Goal: Information Seeking & Learning: Learn about a topic

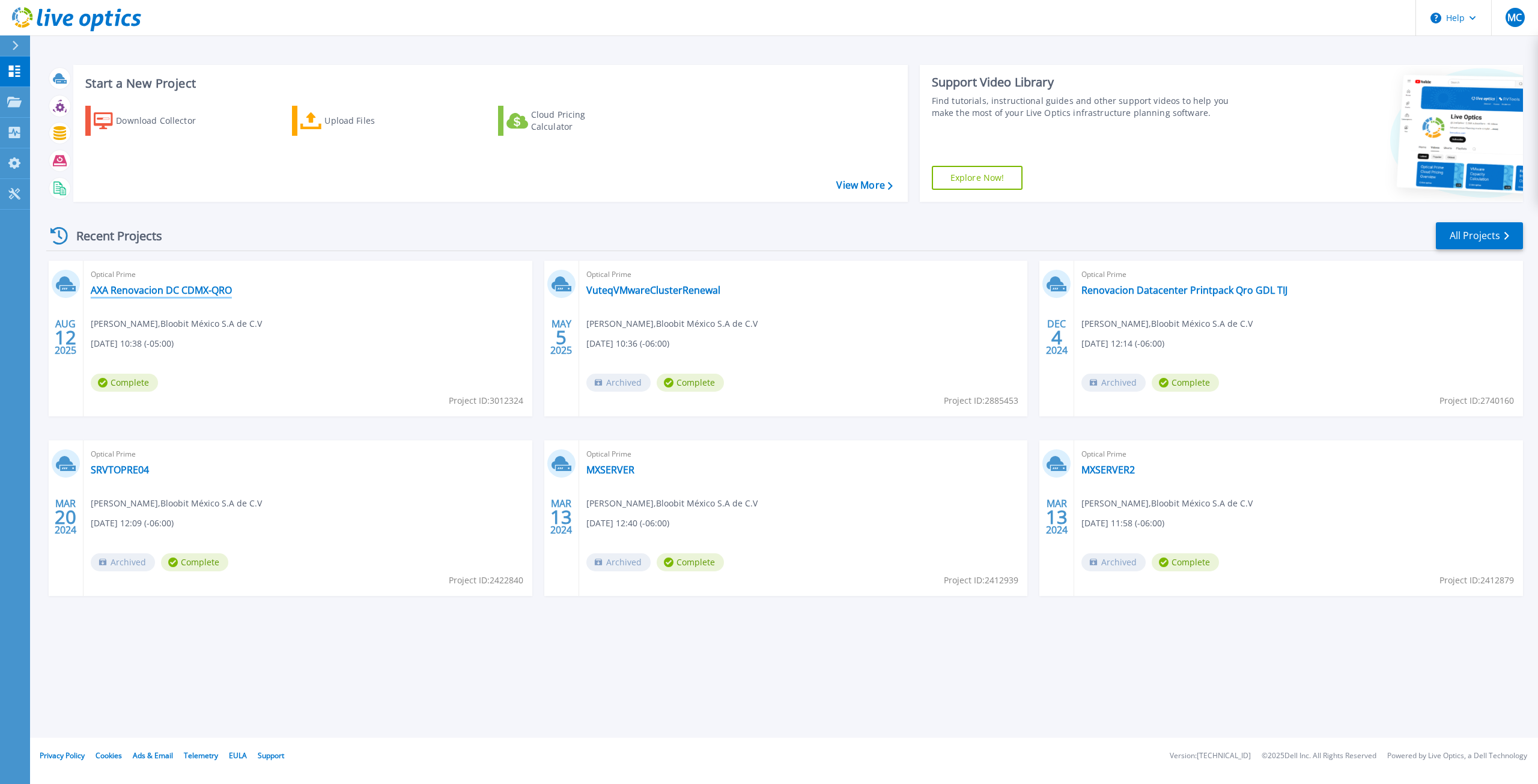
click at [187, 294] on link "AXA Renovacion DC CDMX-QRO" at bounding box center [161, 290] width 141 height 12
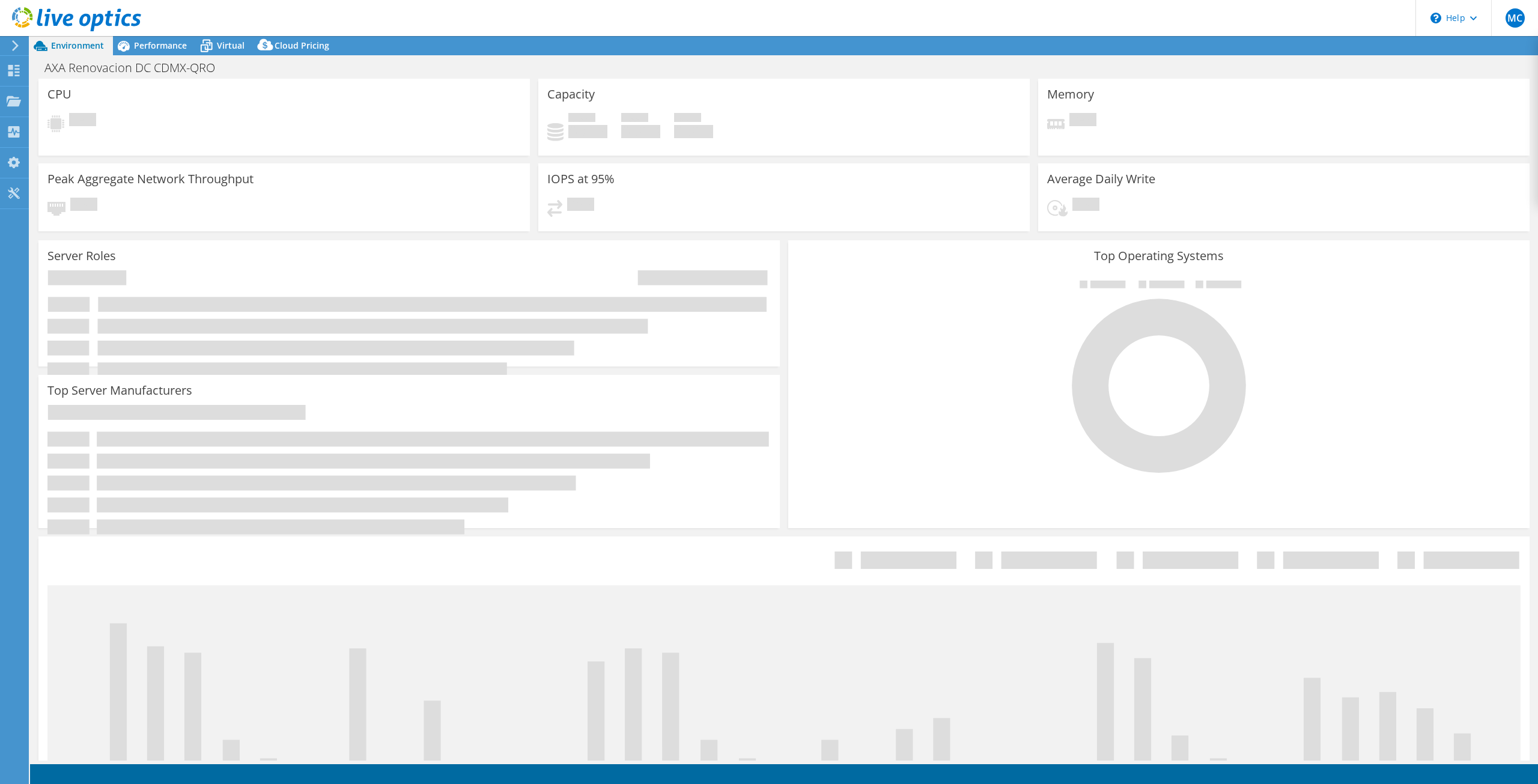
select select "USD"
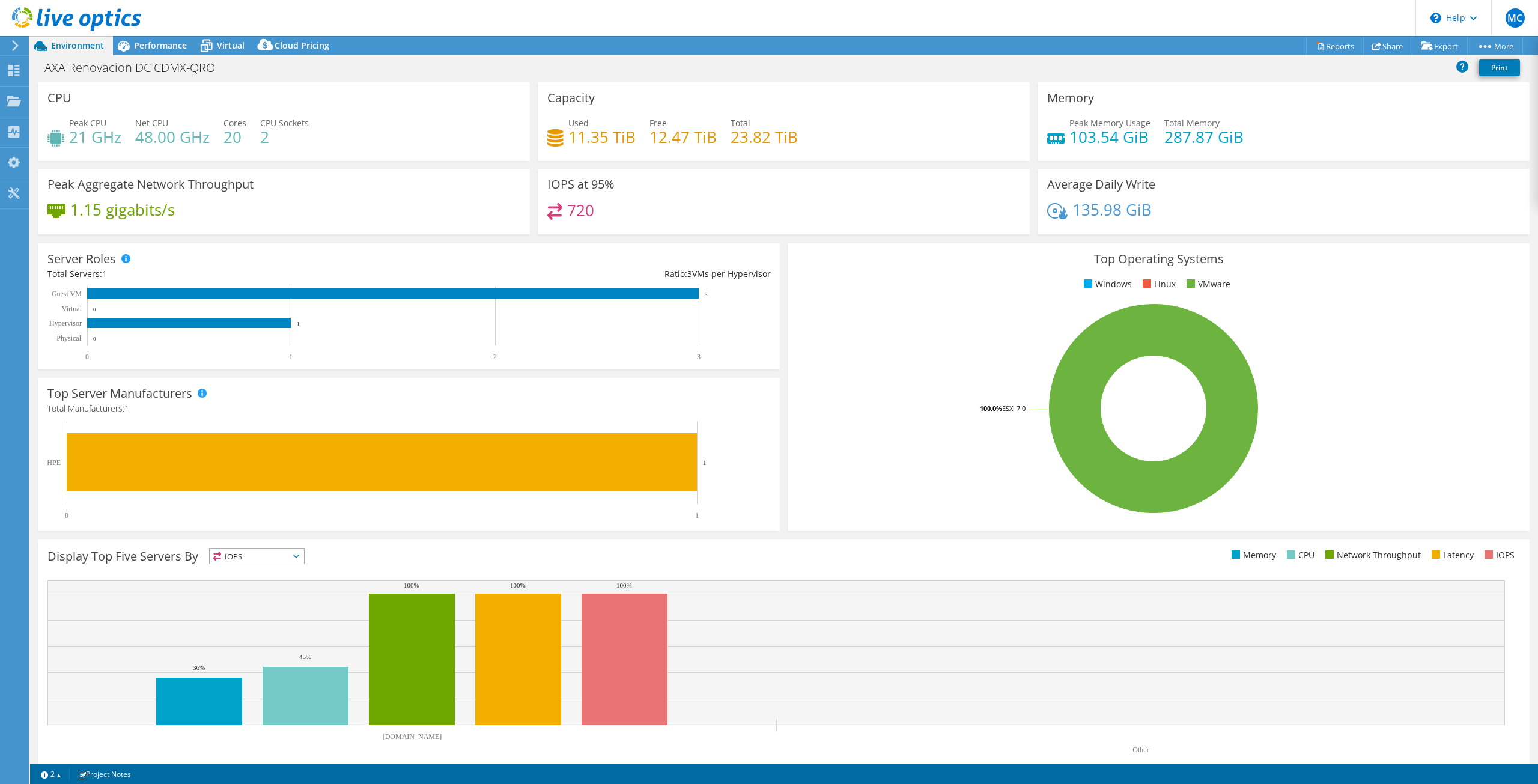
click at [13, 45] on icon at bounding box center [15, 46] width 9 height 11
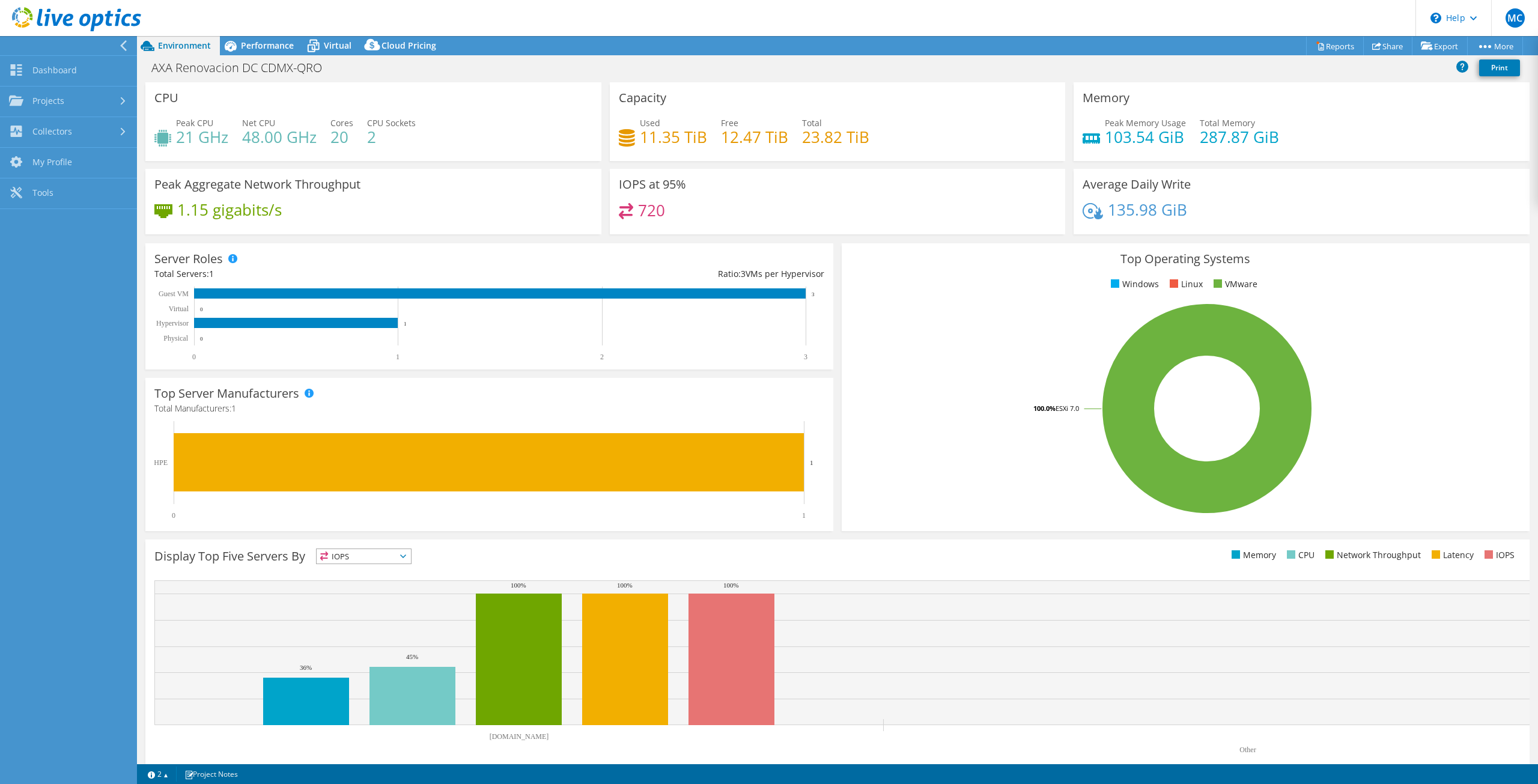
click at [153, 45] on icon at bounding box center [147, 45] width 21 height 21
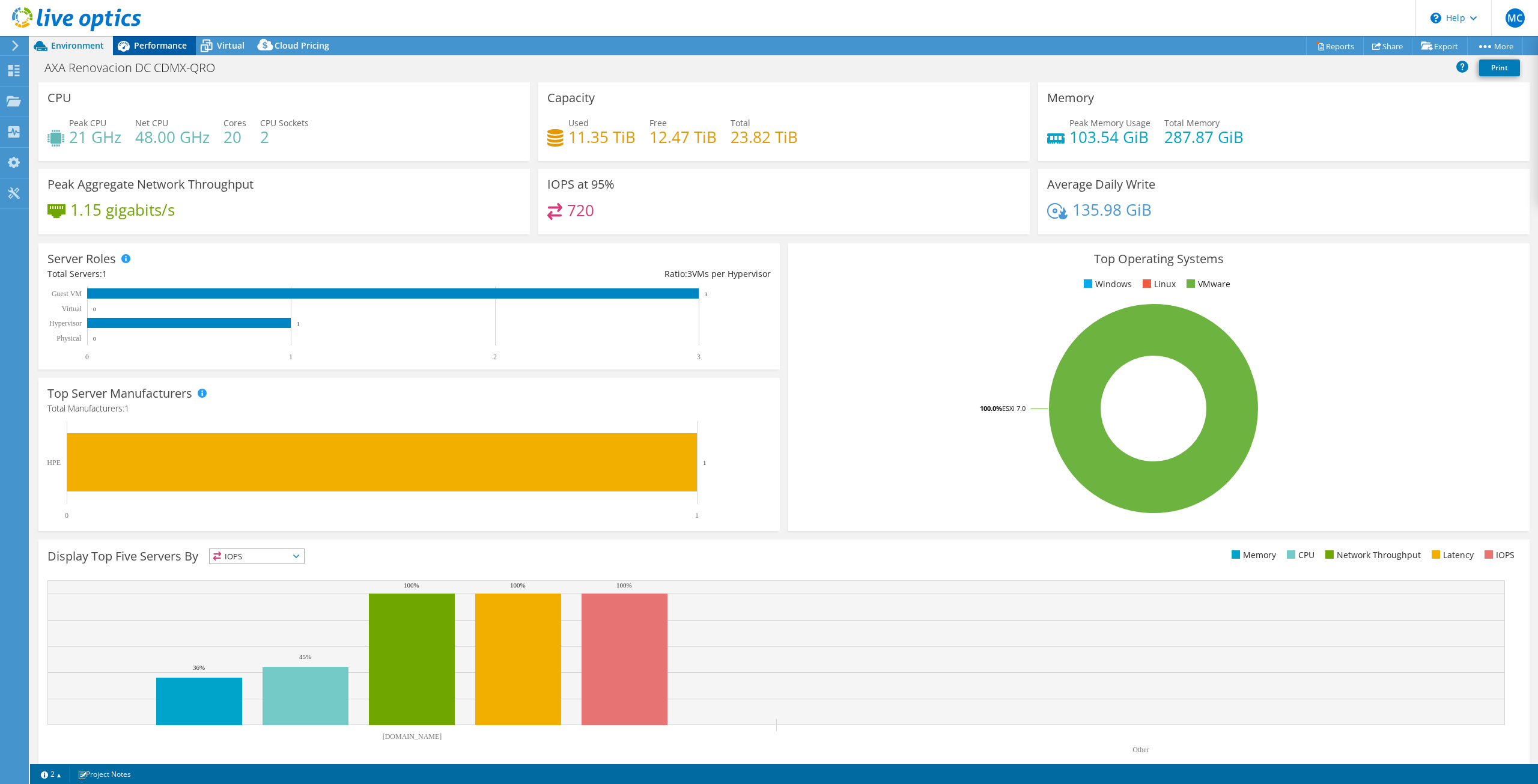
click at [153, 40] on span "Performance" at bounding box center [160, 45] width 53 height 12
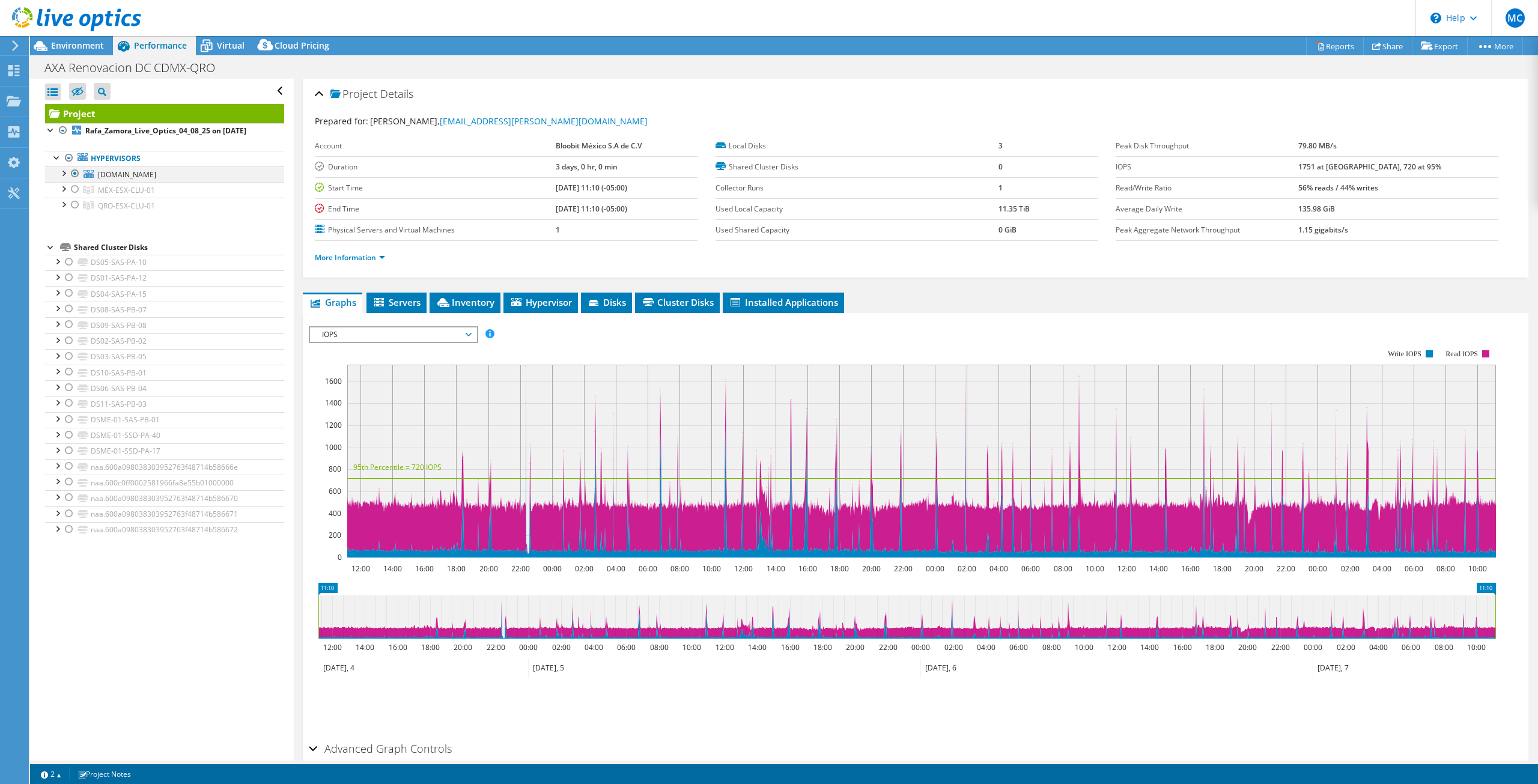
click at [73, 173] on div at bounding box center [75, 174] width 12 height 14
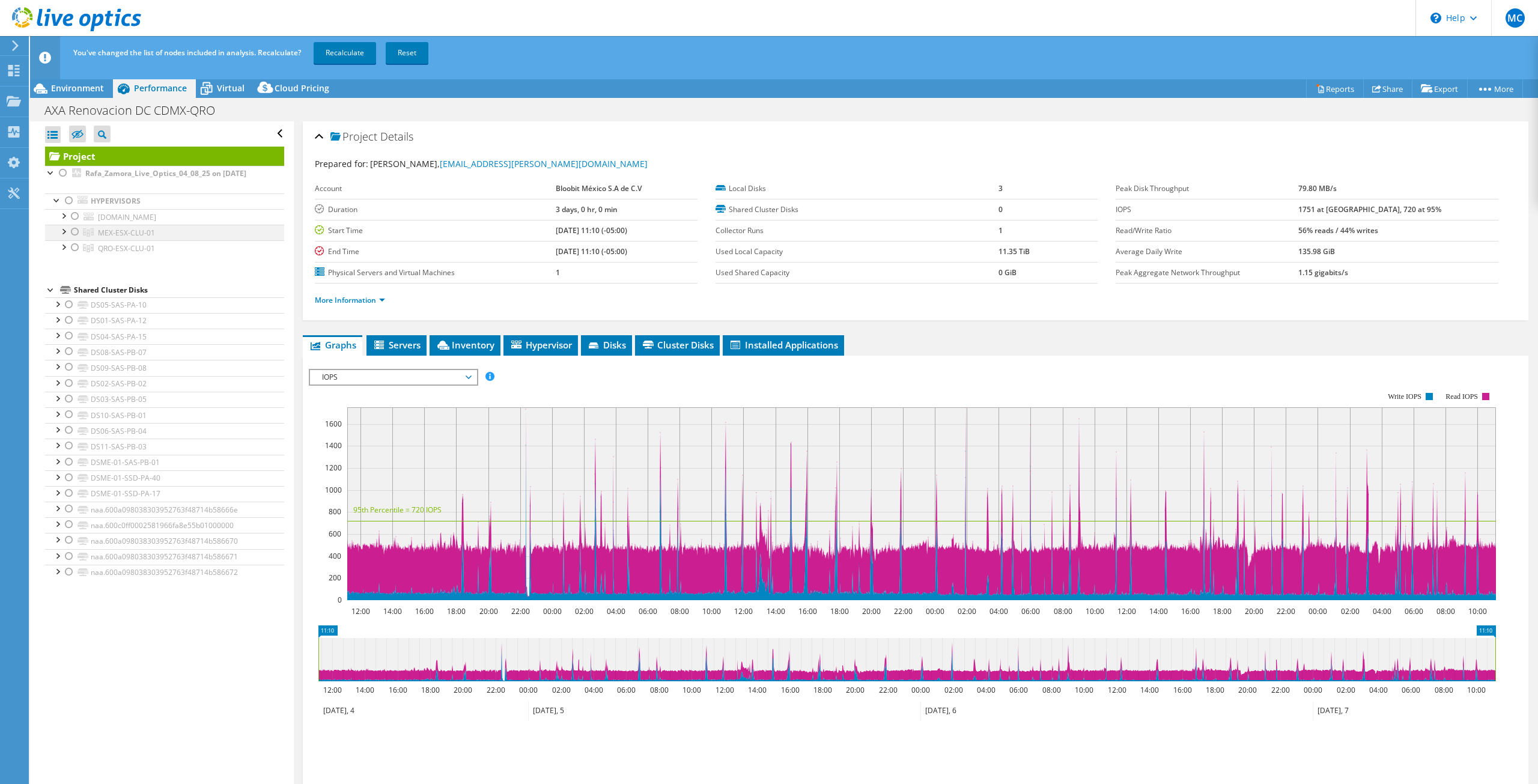
click at [79, 230] on div at bounding box center [75, 232] width 12 height 14
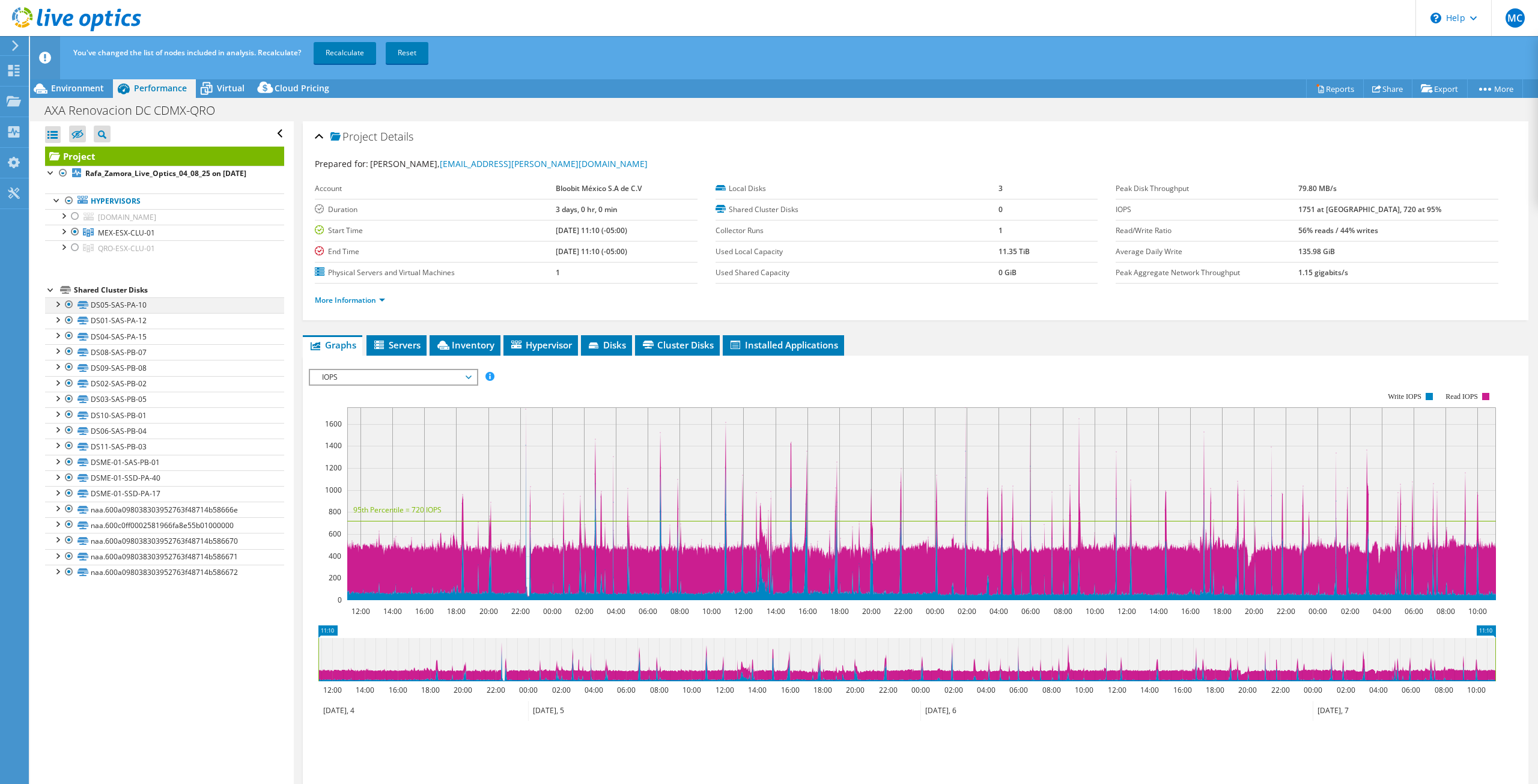
click at [71, 305] on div at bounding box center [68, 305] width 12 height 14
click at [67, 319] on div at bounding box center [68, 320] width 12 height 14
click at [69, 330] on div at bounding box center [68, 335] width 12 height 14
click at [72, 346] on div at bounding box center [68, 352] width 12 height 14
click at [66, 366] on div at bounding box center [68, 367] width 12 height 14
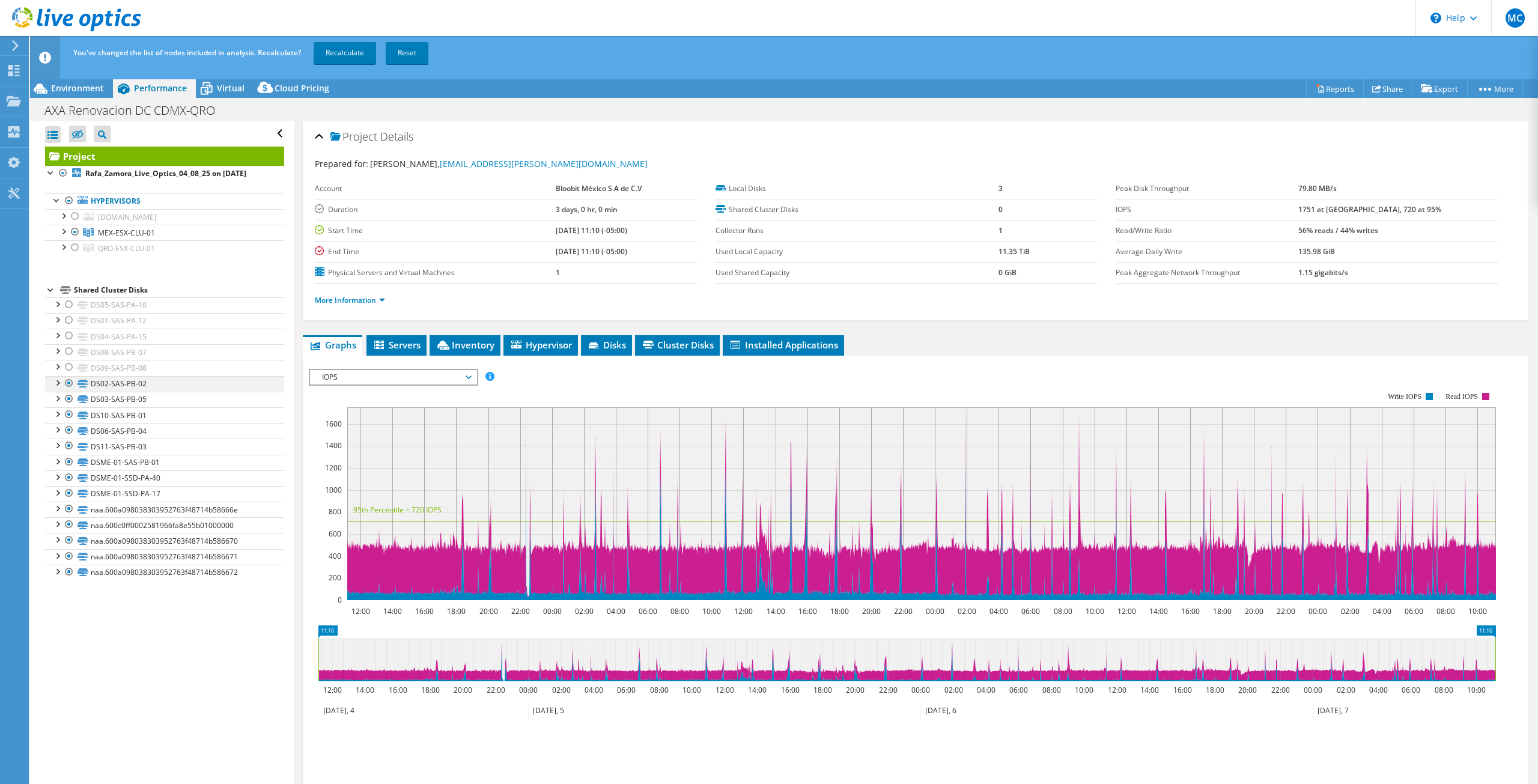
click at [68, 379] on div at bounding box center [68, 383] width 12 height 14
click at [69, 407] on div at bounding box center [68, 414] width 12 height 14
click at [69, 399] on div at bounding box center [68, 399] width 12 height 14
click at [71, 431] on div at bounding box center [68, 430] width 12 height 14
click at [68, 439] on div at bounding box center [68, 446] width 12 height 14
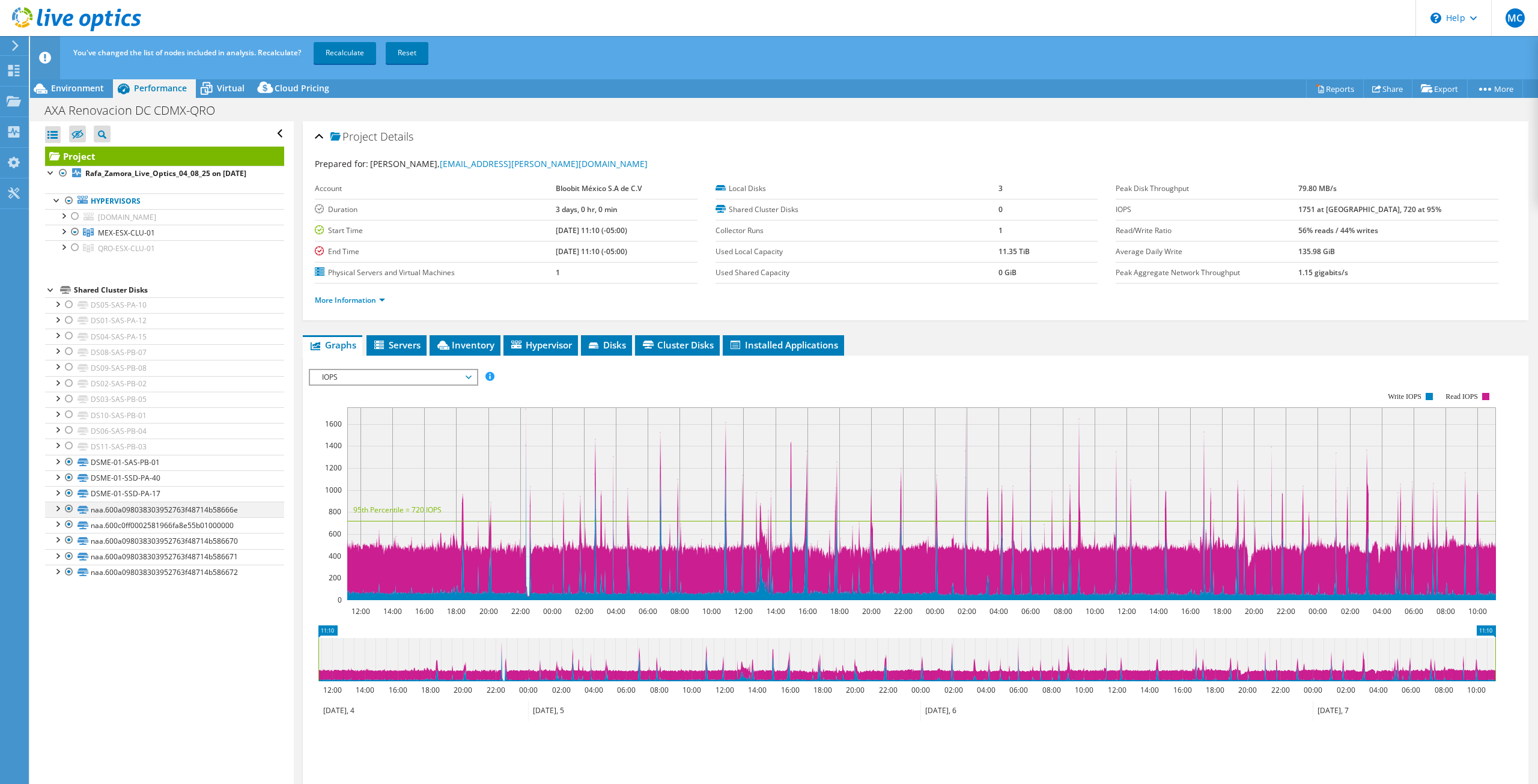
drag, startPoint x: 67, startPoint y: 503, endPoint x: 67, endPoint y: 511, distance: 8.0
click at [67, 503] on div at bounding box center [68, 509] width 12 height 14
click at [69, 519] on div at bounding box center [68, 524] width 12 height 14
click at [73, 539] on div at bounding box center [68, 539] width 12 height 14
drag, startPoint x: 70, startPoint y: 552, endPoint x: 72, endPoint y: 559, distance: 7.3
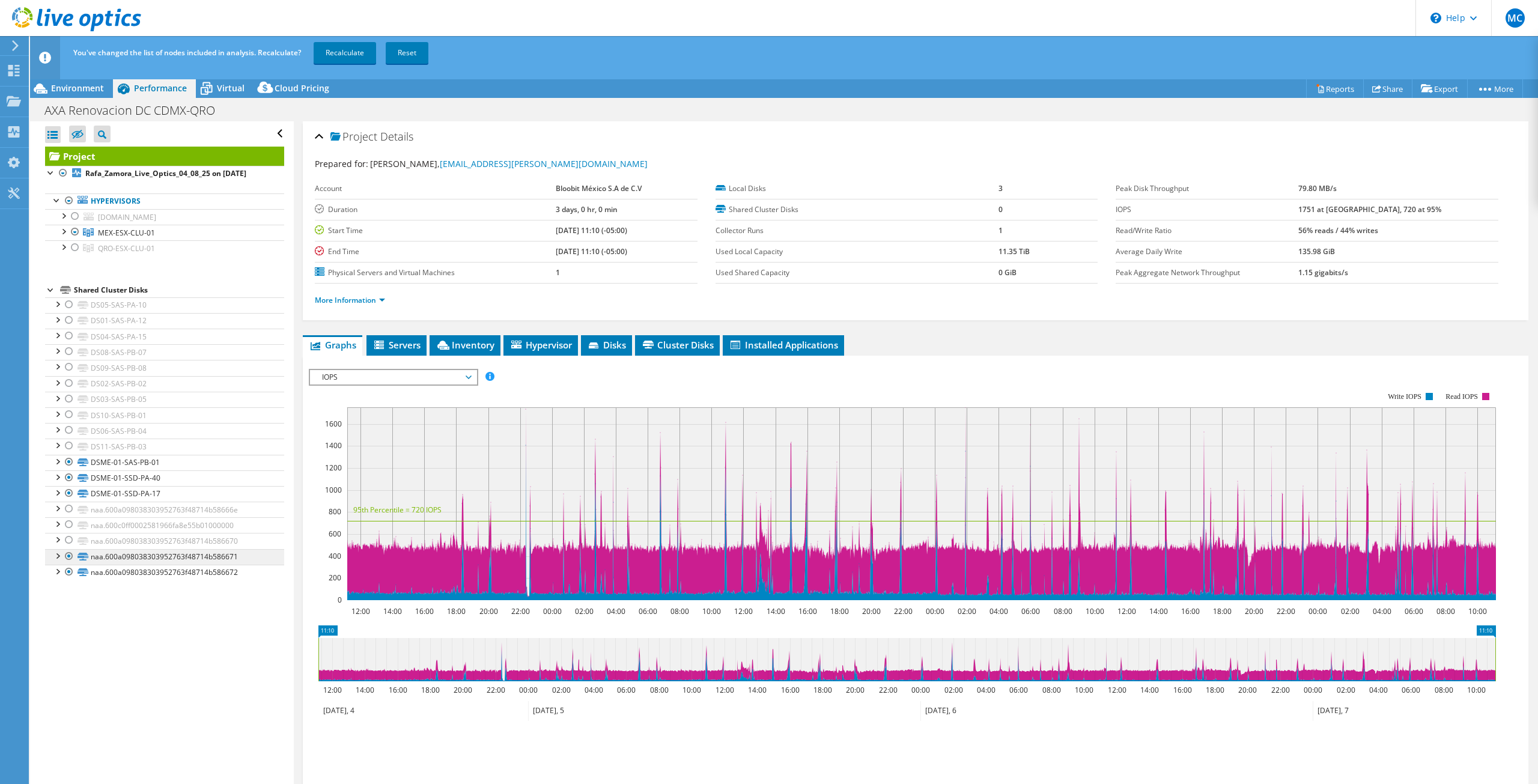
click at [70, 552] on div at bounding box center [68, 557] width 12 height 14
click at [73, 565] on div at bounding box center [68, 572] width 12 height 14
click at [334, 59] on link "Recalculate" at bounding box center [344, 53] width 62 height 22
click at [332, 296] on link "More Information" at bounding box center [350, 299] width 70 height 10
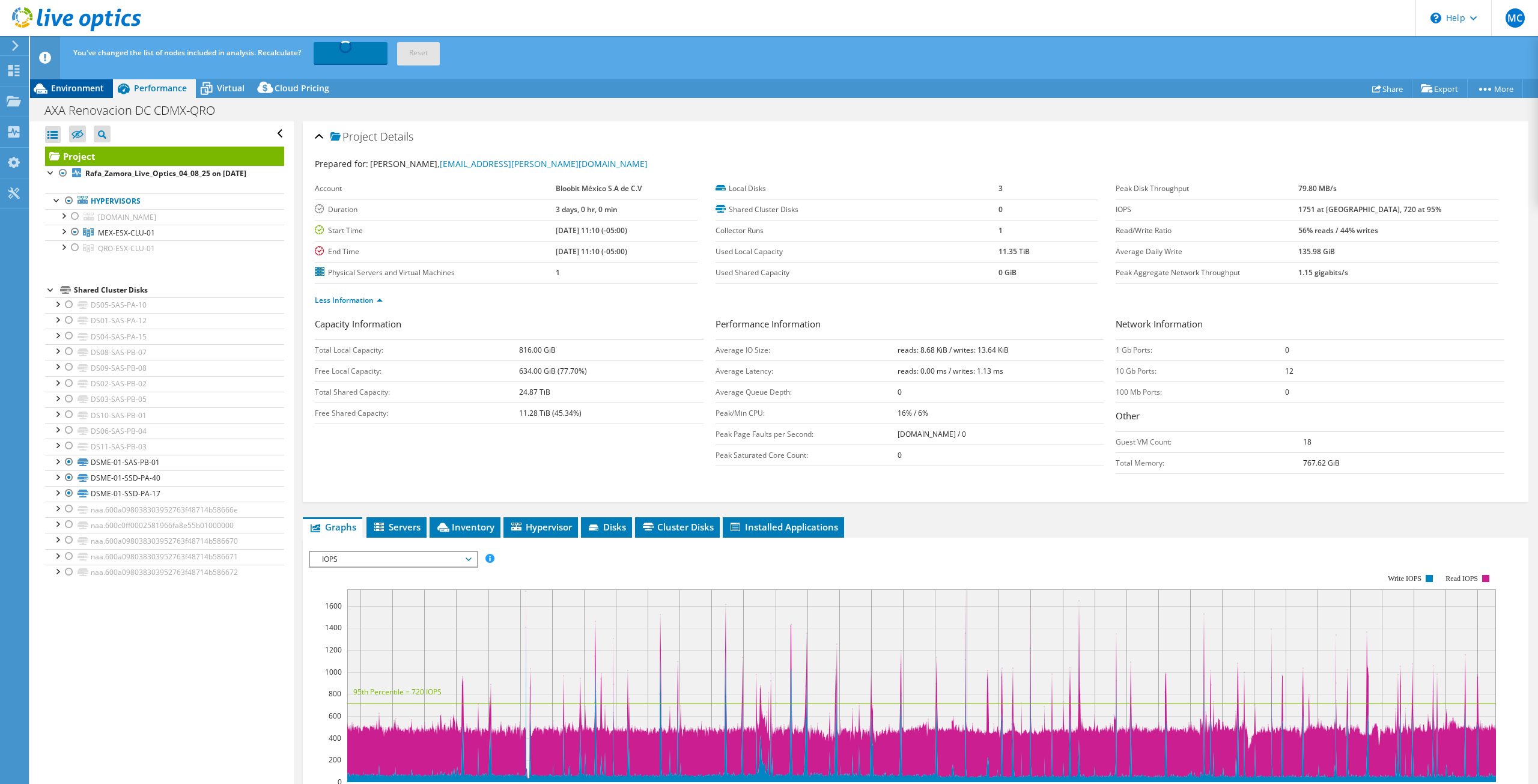
click at [67, 88] on span "Environment" at bounding box center [77, 88] width 53 height 12
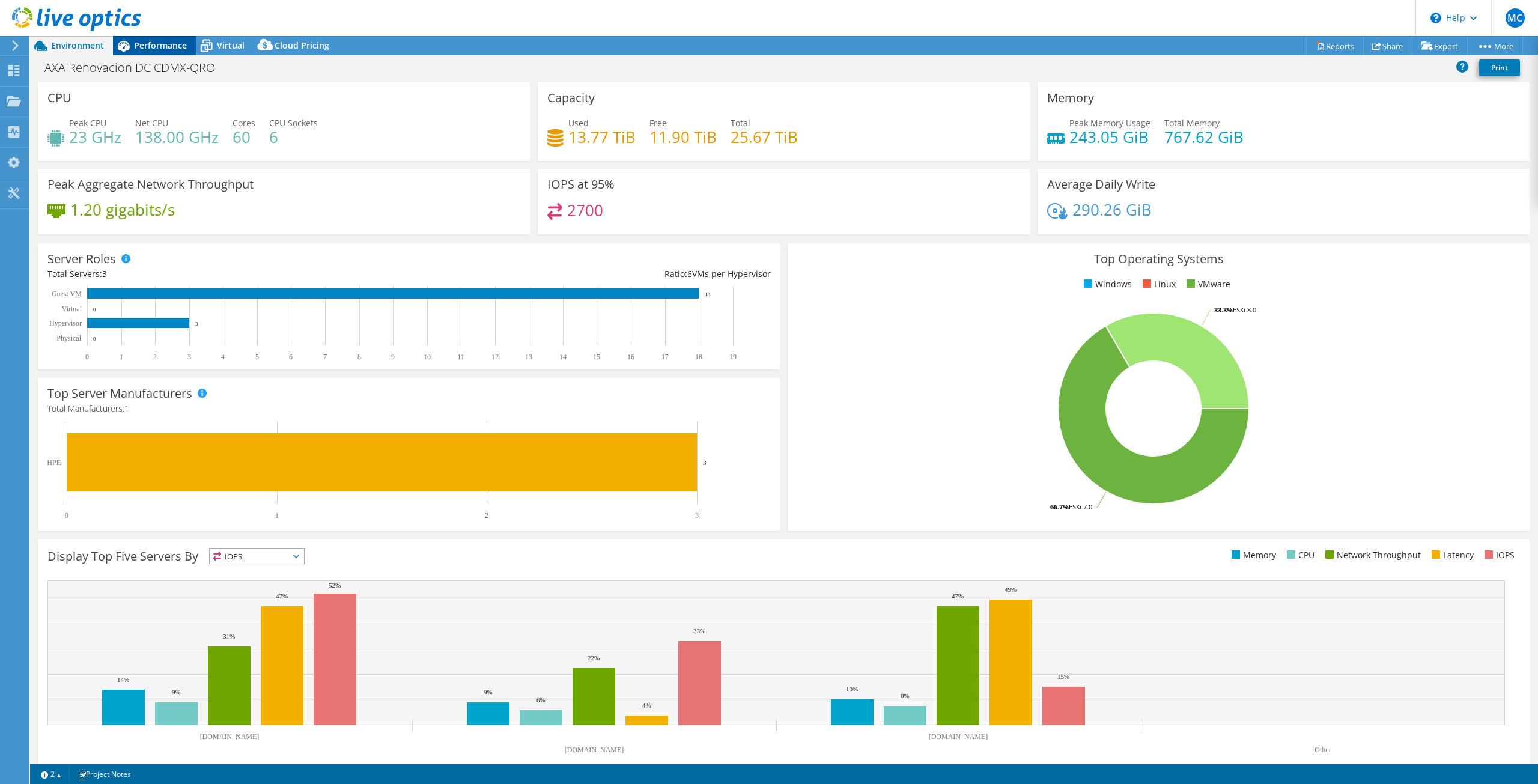
click at [150, 54] on div "Performance" at bounding box center [155, 45] width 83 height 19
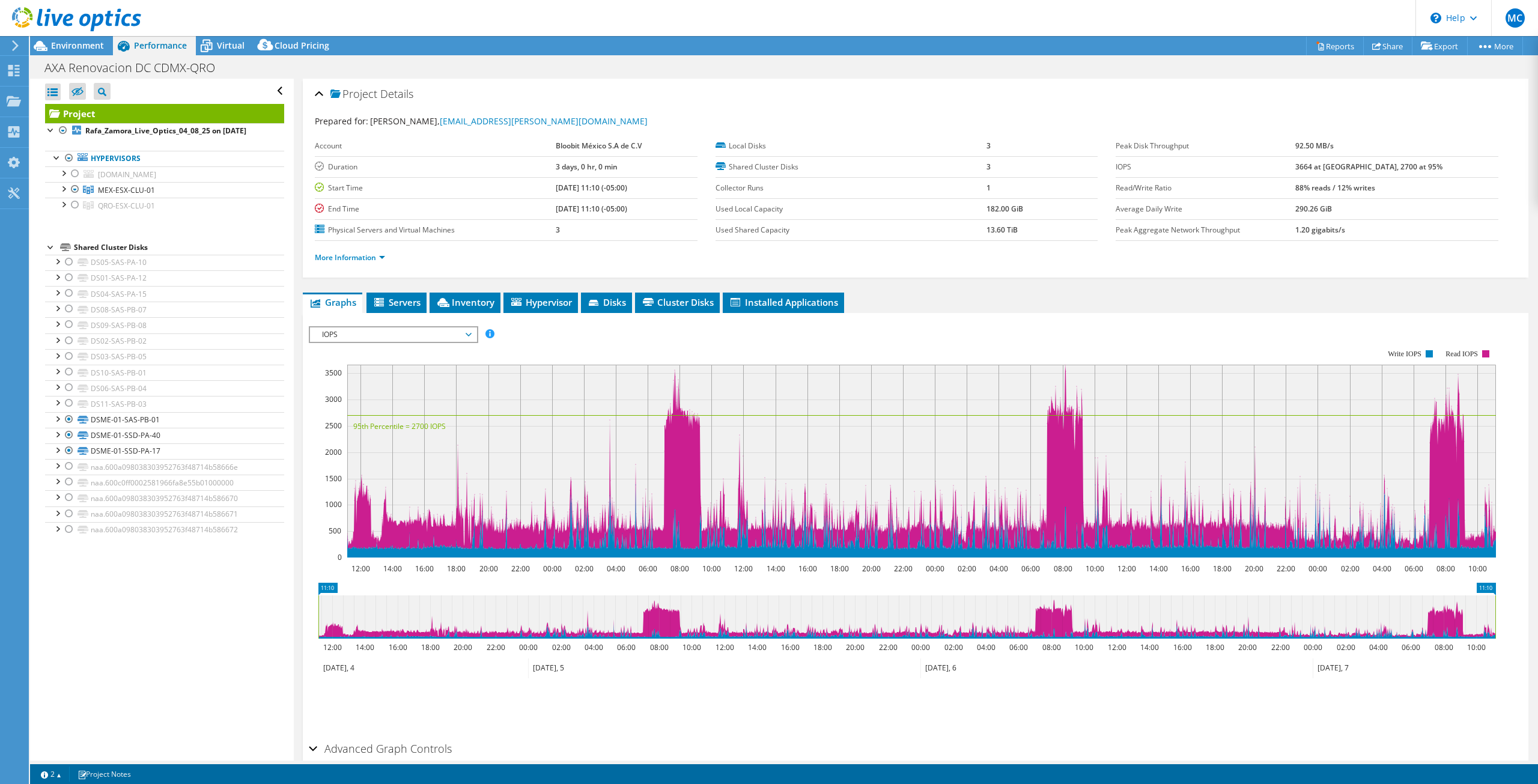
click at [392, 327] on span "IOPS" at bounding box center [393, 334] width 155 height 14
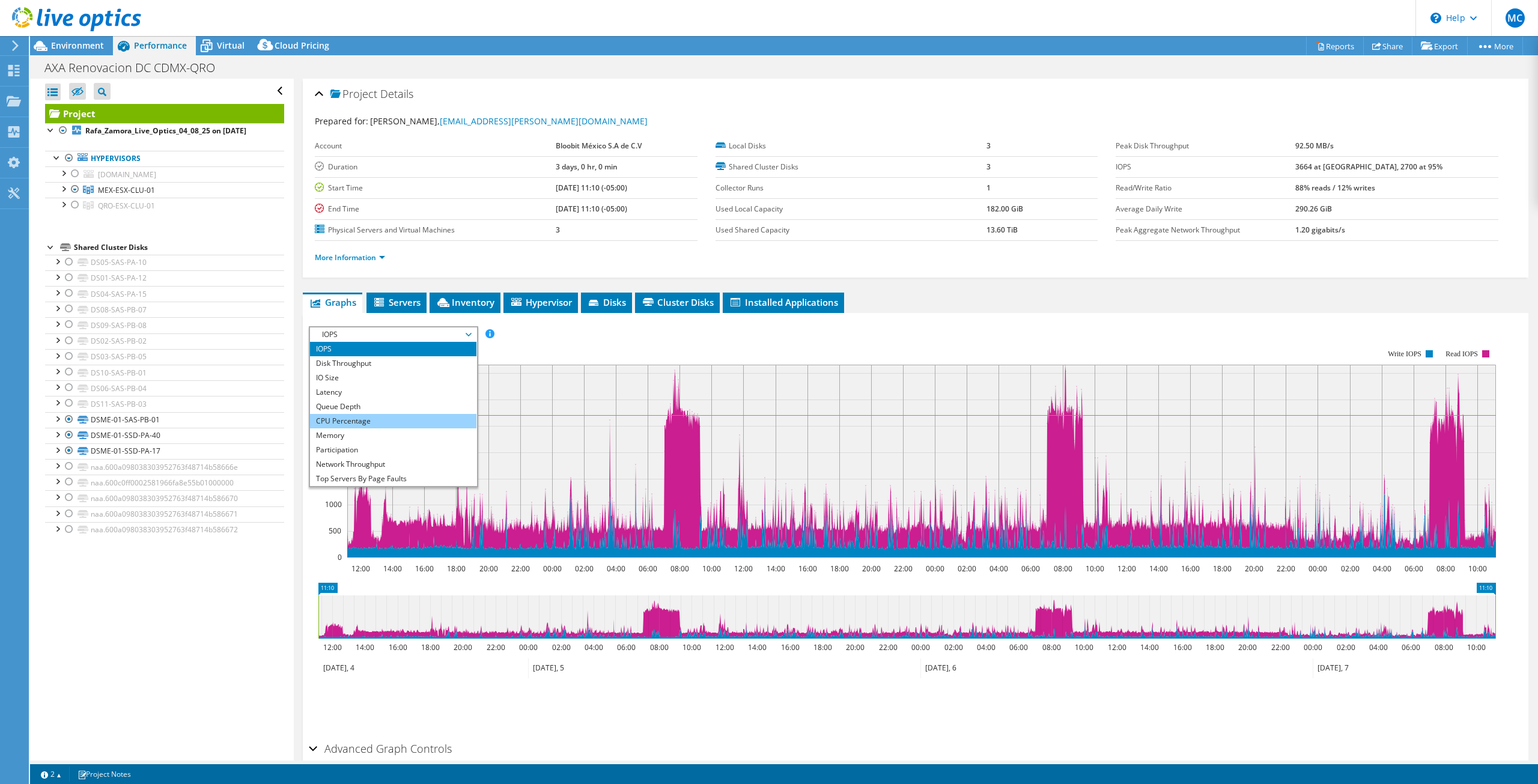
click at [353, 415] on li "CPU Percentage" at bounding box center [393, 421] width 166 height 14
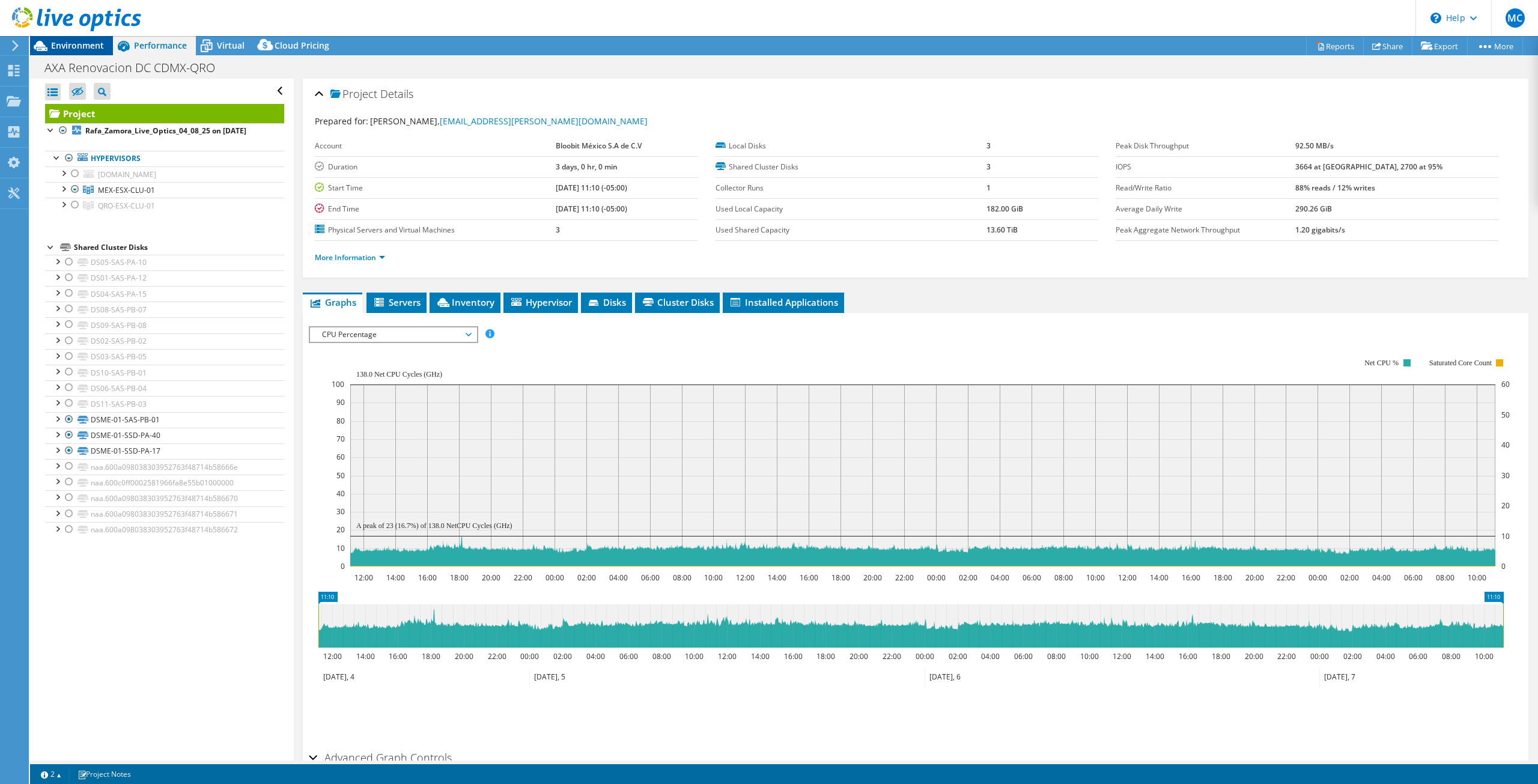
click at [94, 49] on span "Environment" at bounding box center [77, 45] width 53 height 12
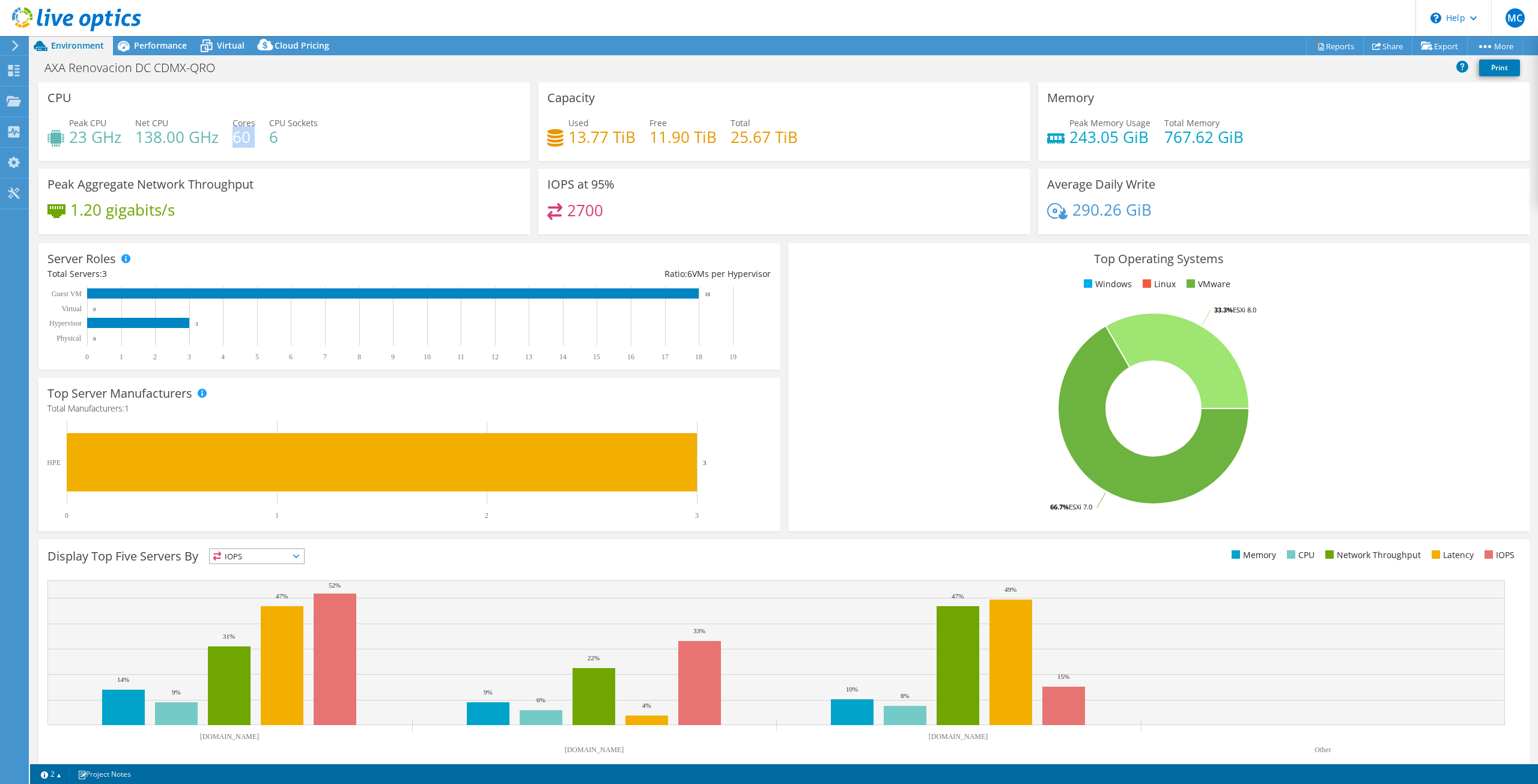
drag, startPoint x: 236, startPoint y: 133, endPoint x: 264, endPoint y: 134, distance: 28.0
click at [264, 134] on div "Peak CPU 23 GHz Net CPU 138.00 GHz Cores 60 CPU Sockets 6" at bounding box center [284, 136] width 473 height 39
click at [276, 135] on h4 "6" at bounding box center [293, 137] width 49 height 13
click at [137, 49] on span "Performance" at bounding box center [160, 45] width 53 height 12
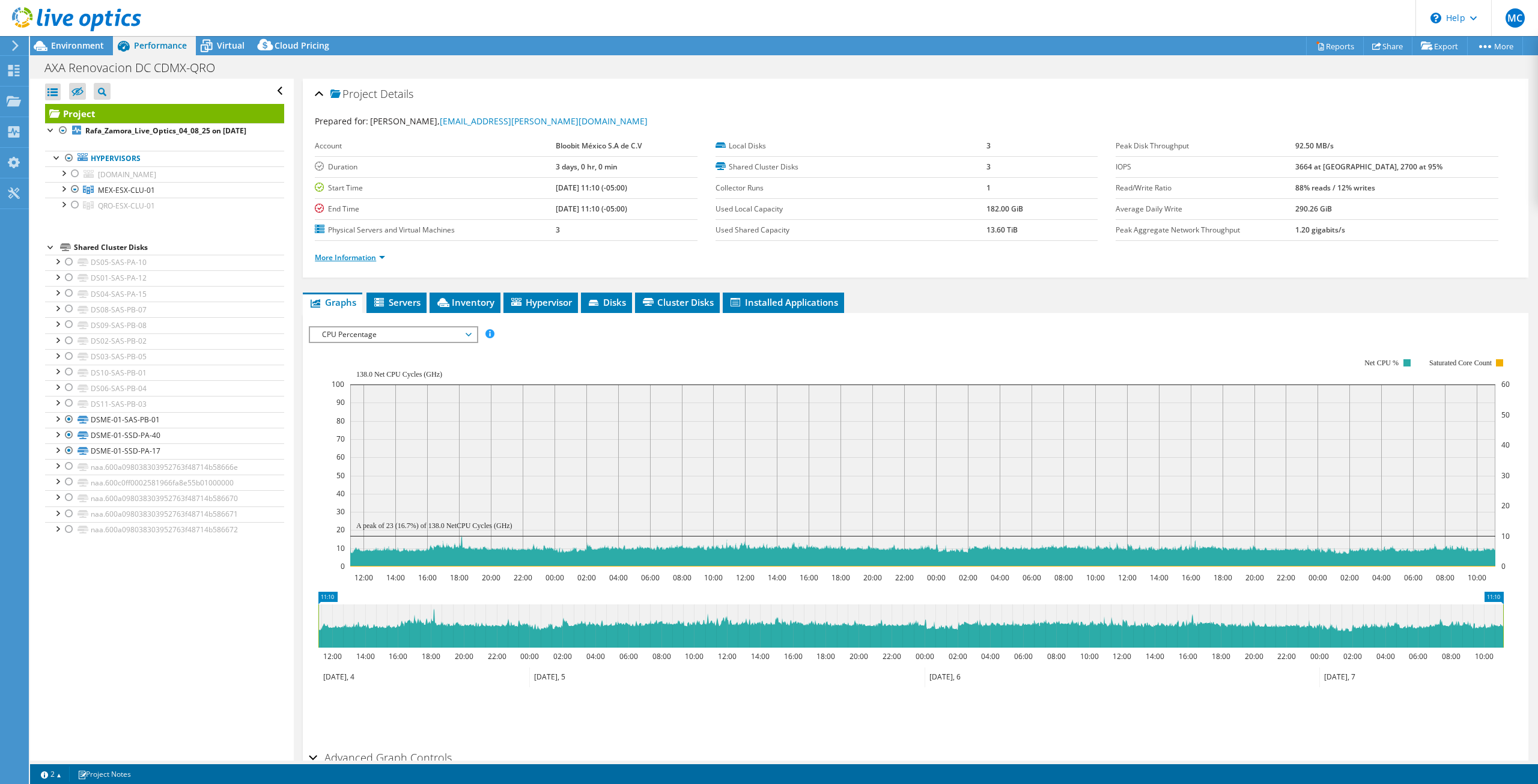
click at [368, 253] on link "More Information" at bounding box center [350, 257] width 70 height 10
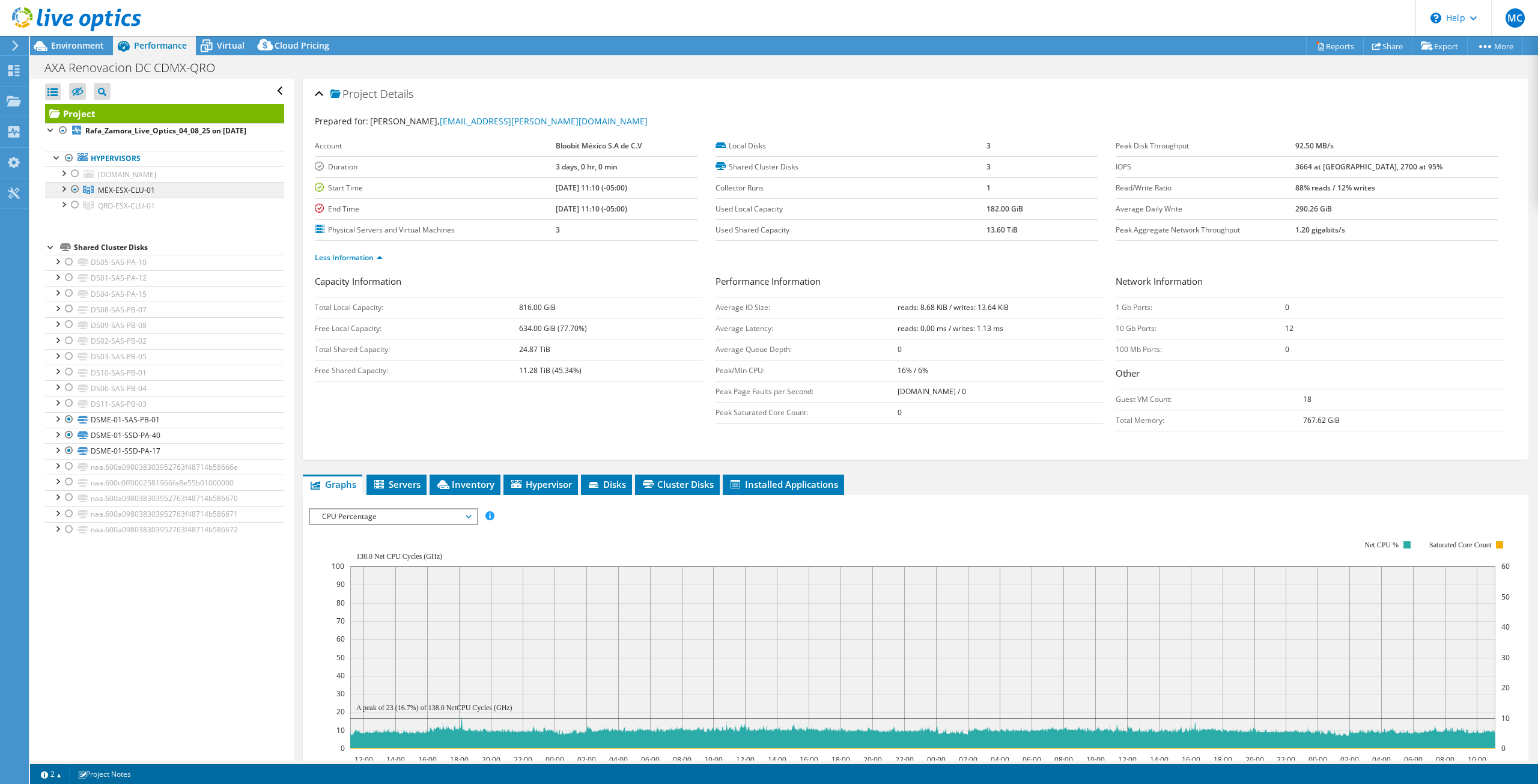
click at [122, 185] on span "MEX-ESX-CLU-01" at bounding box center [126, 190] width 57 height 10
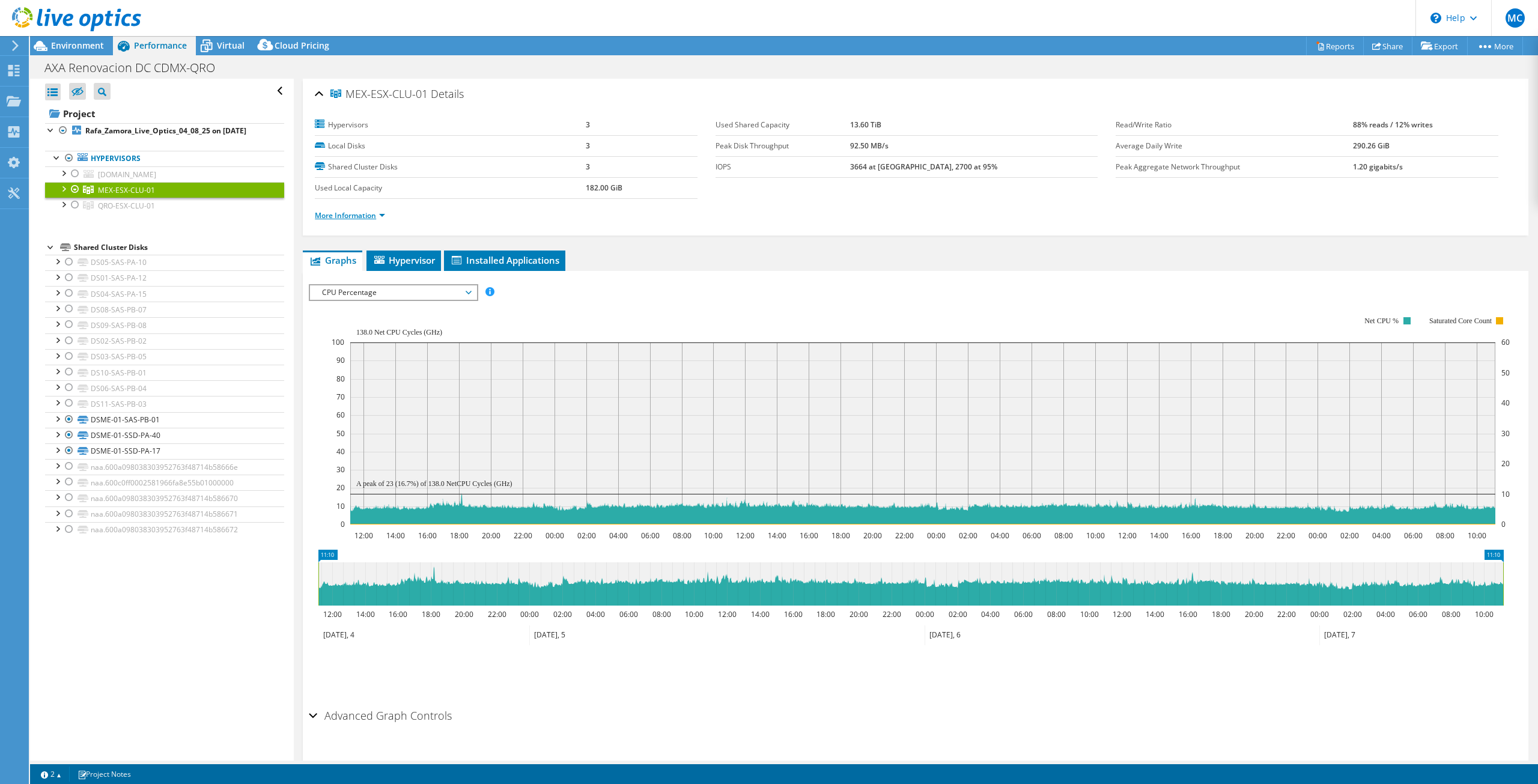
click at [360, 216] on link "More Information" at bounding box center [350, 215] width 70 height 10
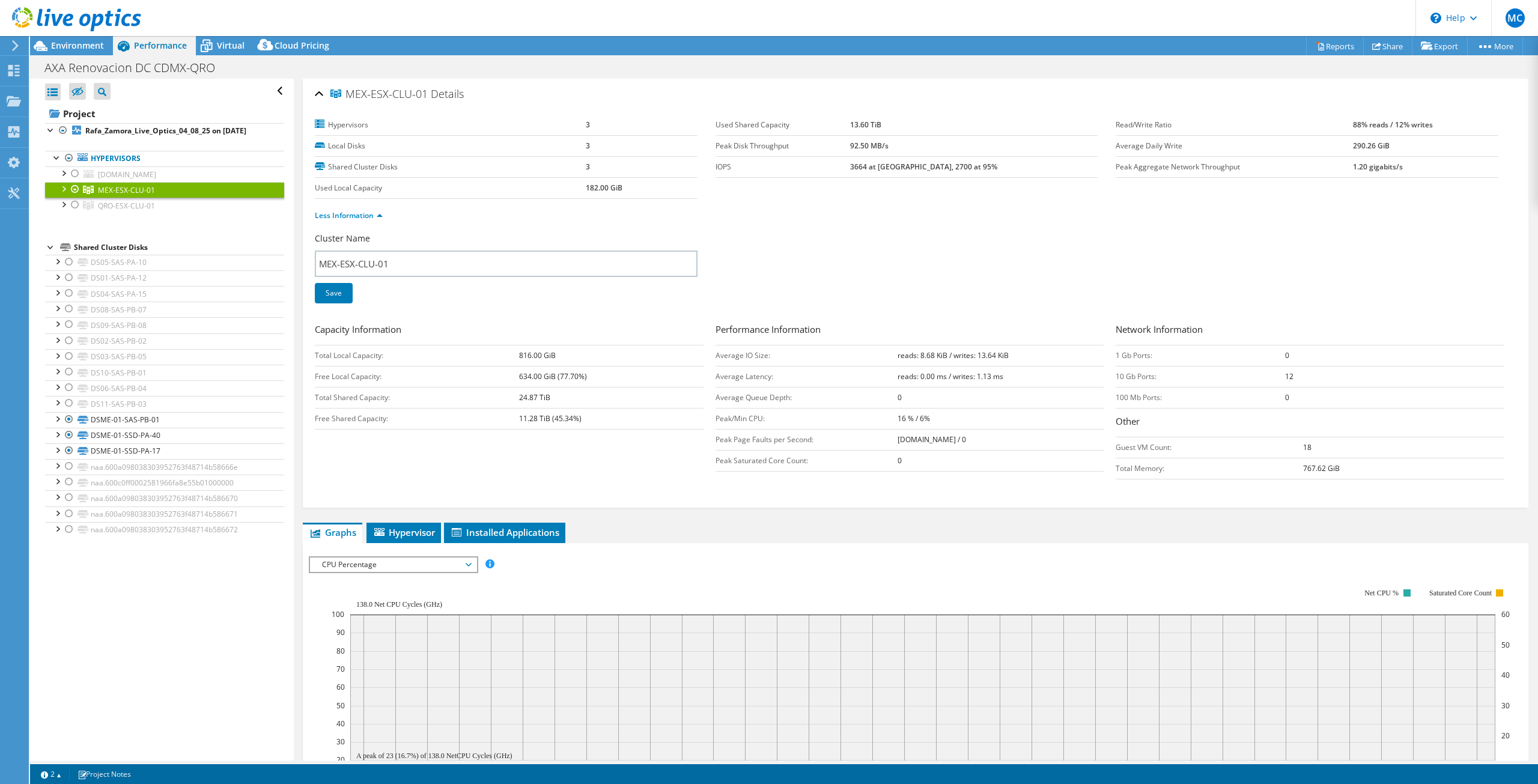
click at [142, 190] on span "MEX-ESX-CLU-01" at bounding box center [126, 190] width 57 height 10
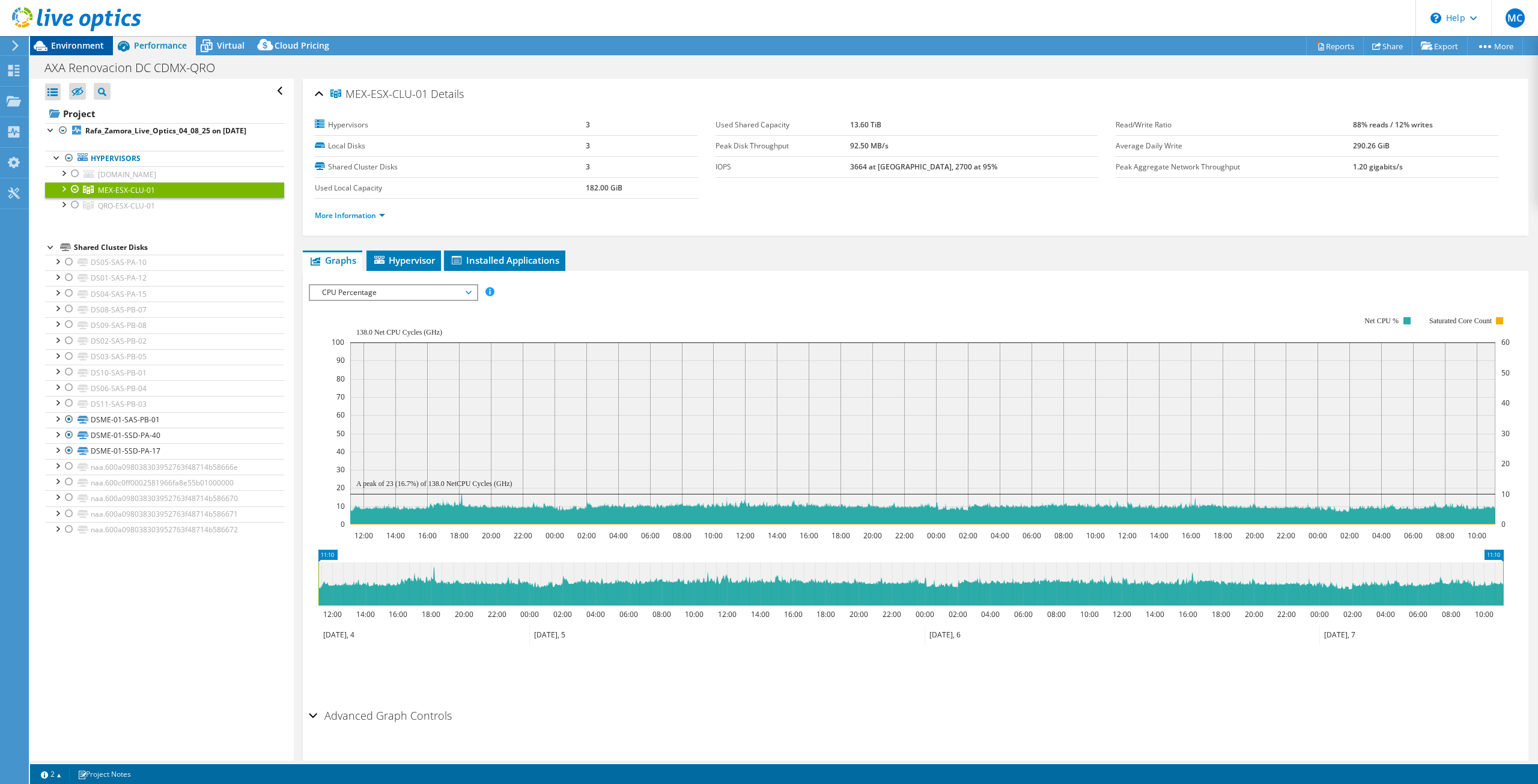
click at [83, 52] on div "Environment" at bounding box center [71, 45] width 83 height 19
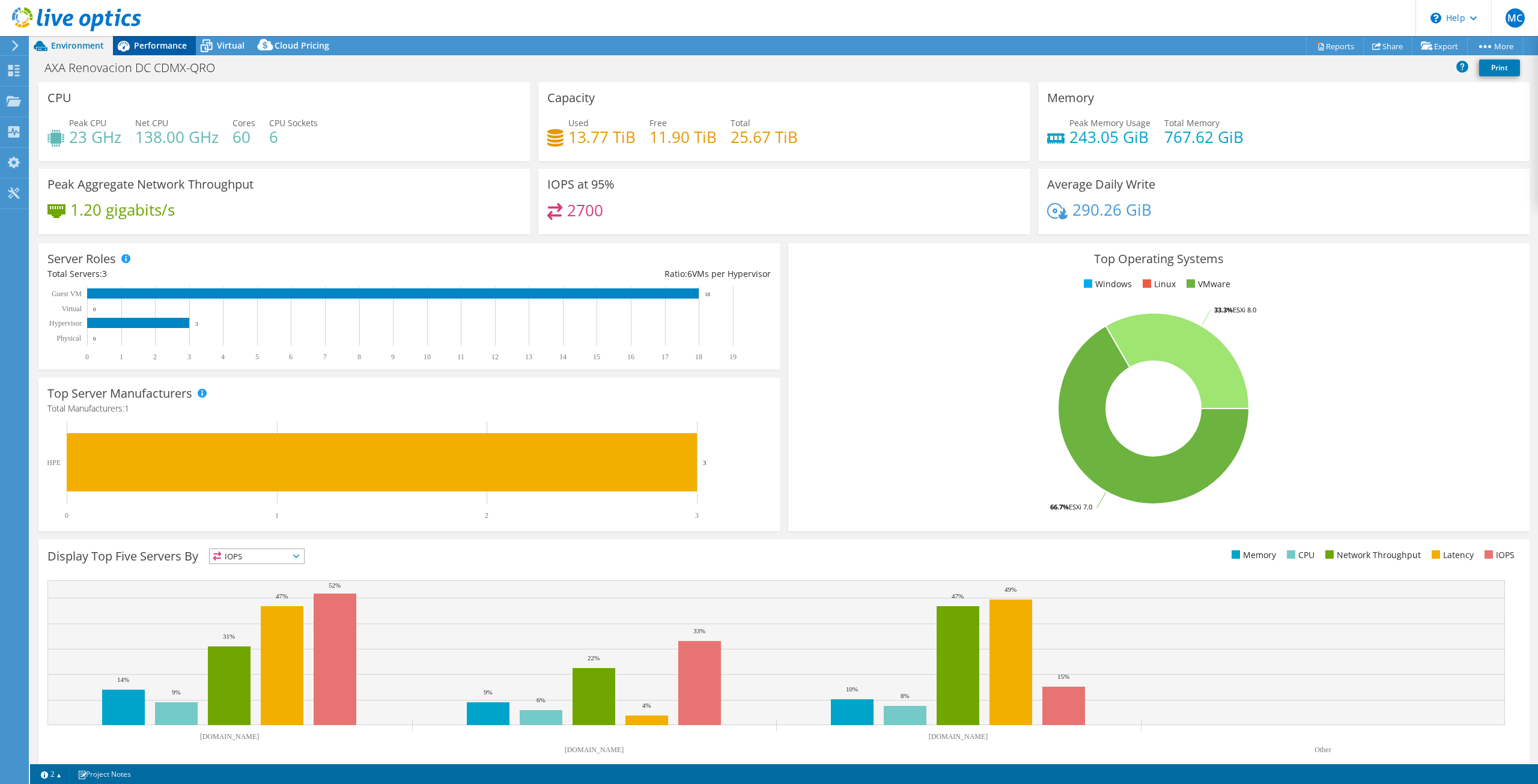
click at [154, 49] on span "Performance" at bounding box center [160, 45] width 53 height 12
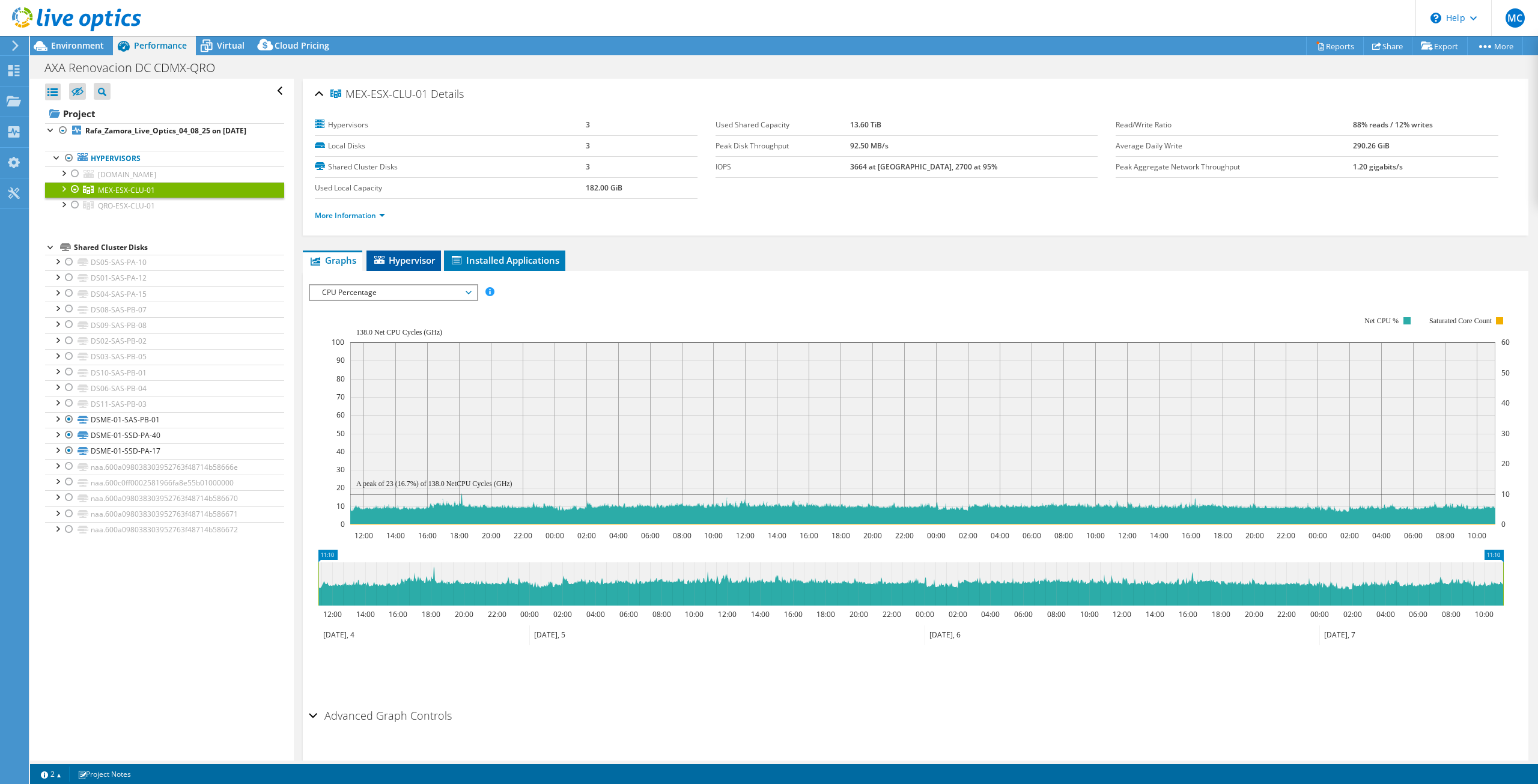
click at [402, 254] on span "Hypervisor" at bounding box center [403, 260] width 62 height 12
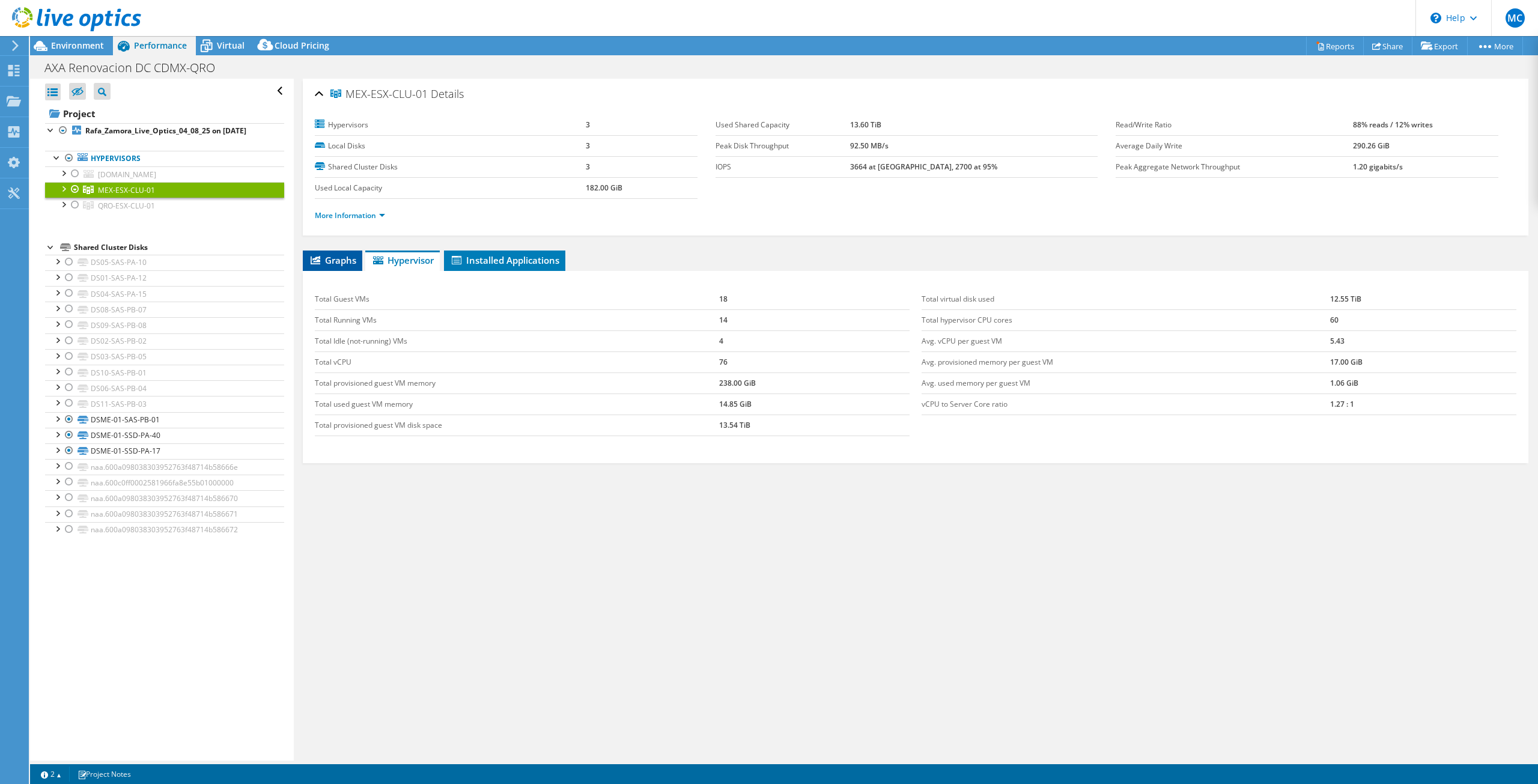
click at [350, 254] on span "Graphs" at bounding box center [332, 260] width 48 height 12
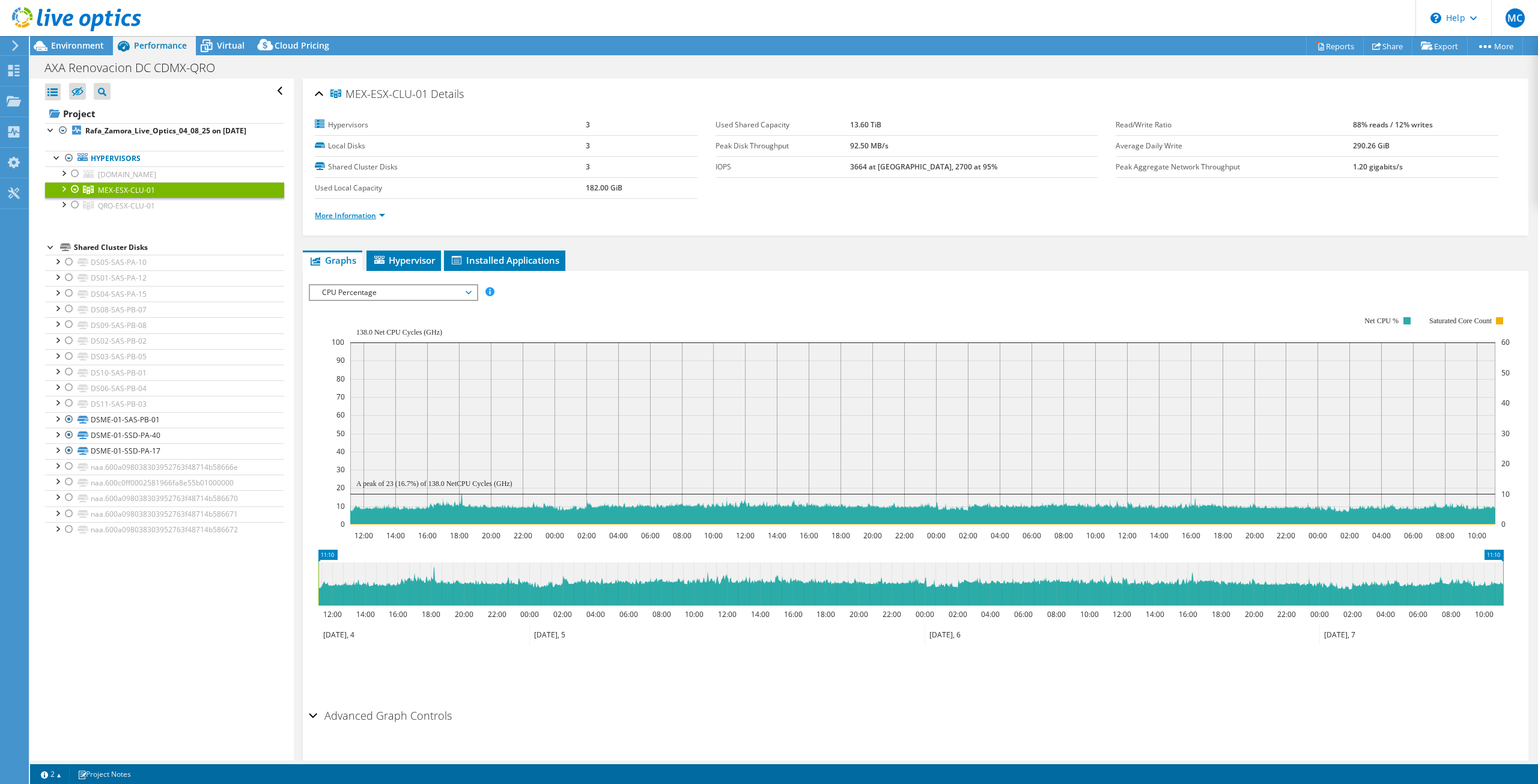
click at [364, 210] on link "More Information" at bounding box center [350, 215] width 70 height 10
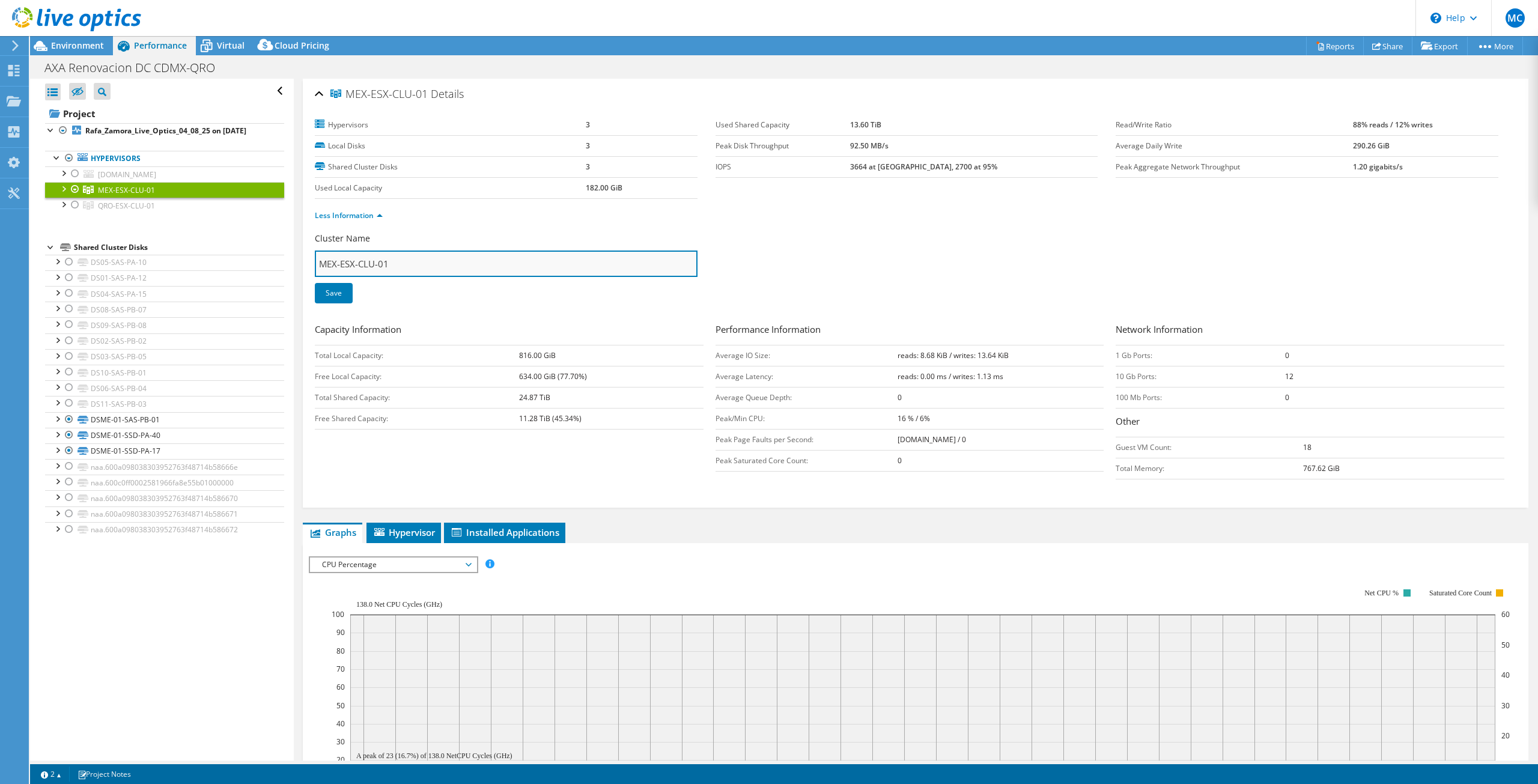
click at [390, 269] on input "MEX-ESX-CLU-01" at bounding box center [505, 263] width 382 height 26
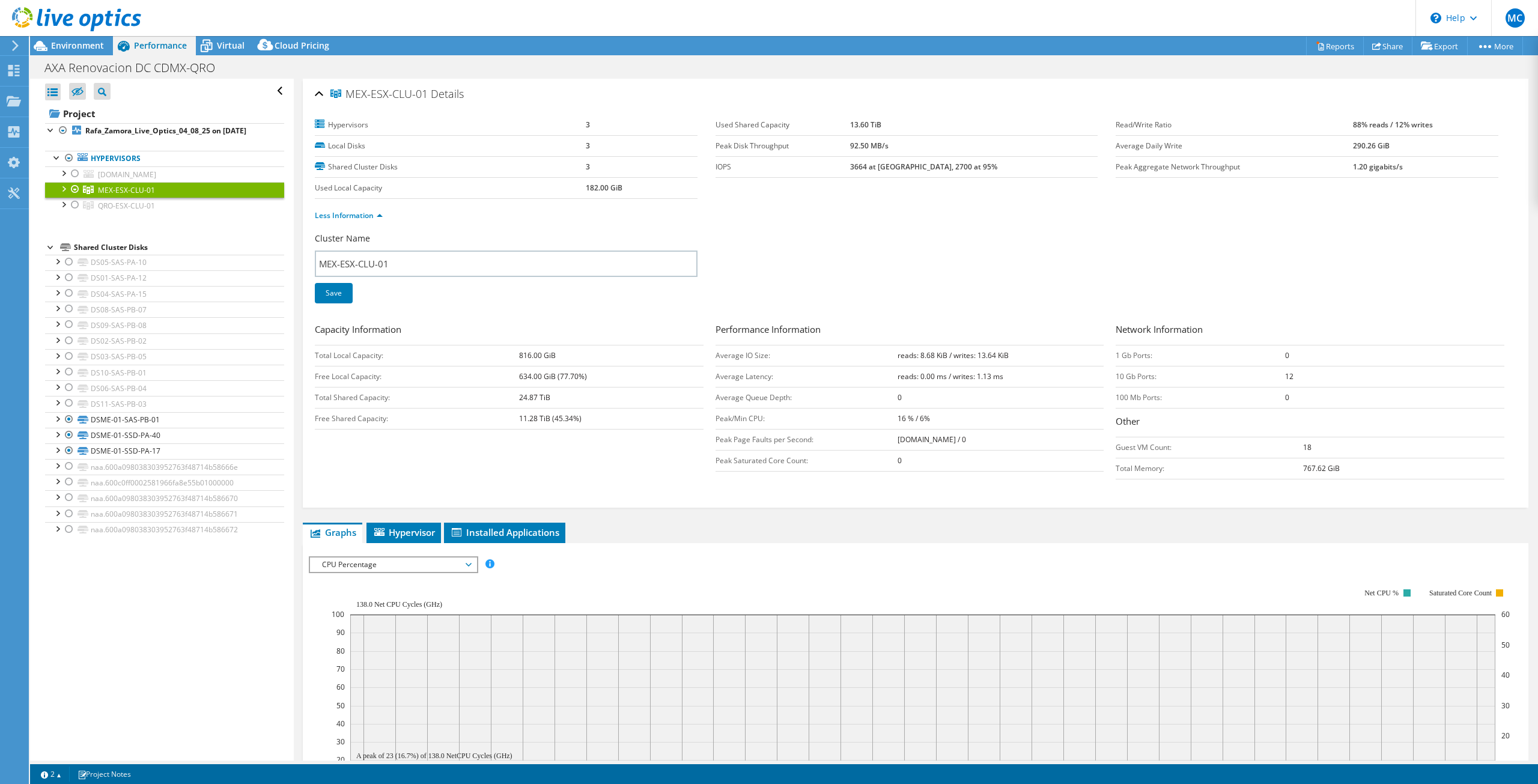
click at [65, 185] on div at bounding box center [62, 187] width 12 height 12
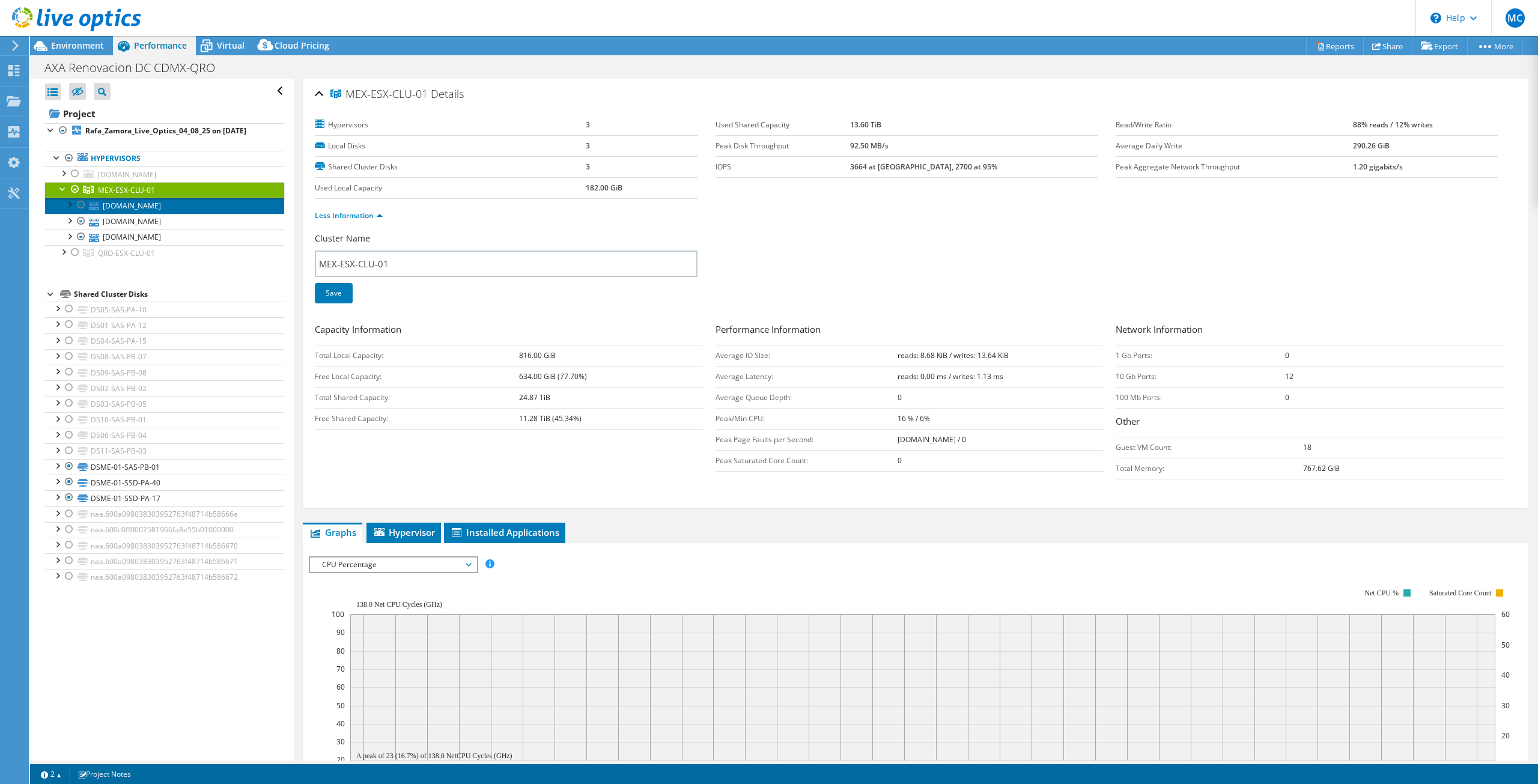
click at [124, 207] on link "[DOMAIN_NAME]" at bounding box center [165, 205] width 239 height 15
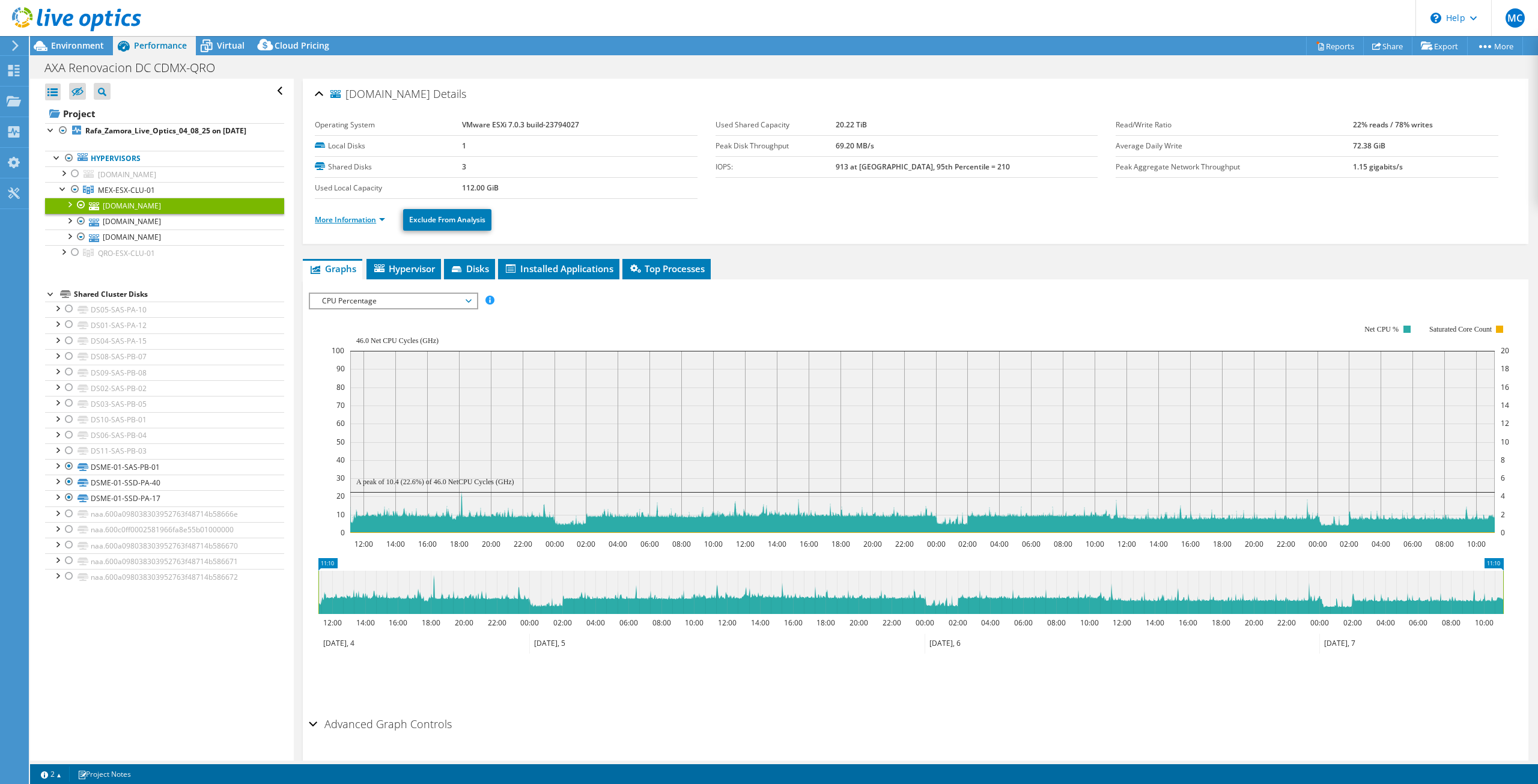
click at [369, 221] on link "More Information" at bounding box center [350, 218] width 70 height 10
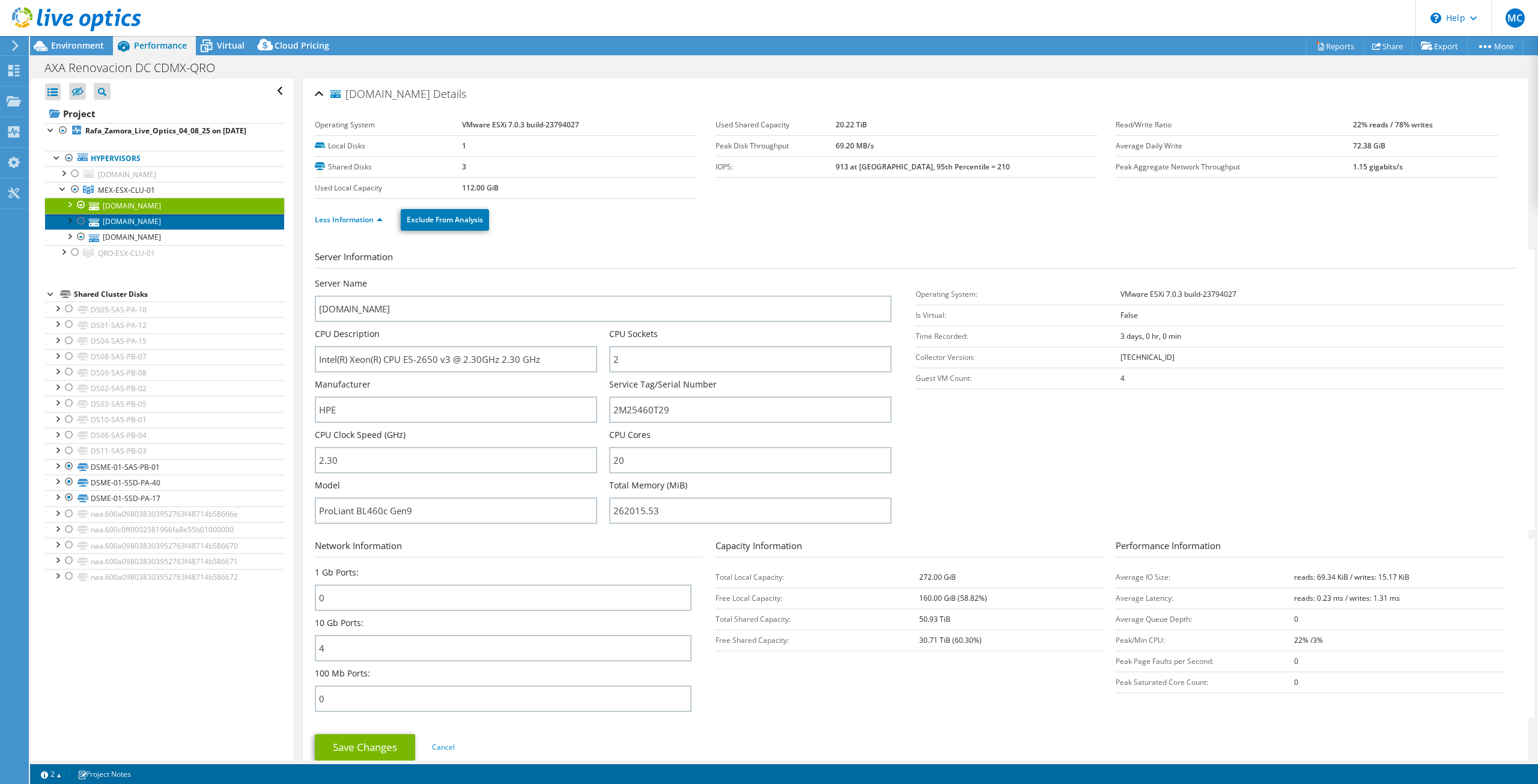
click at [231, 225] on link "[DOMAIN_NAME]" at bounding box center [165, 221] width 239 height 15
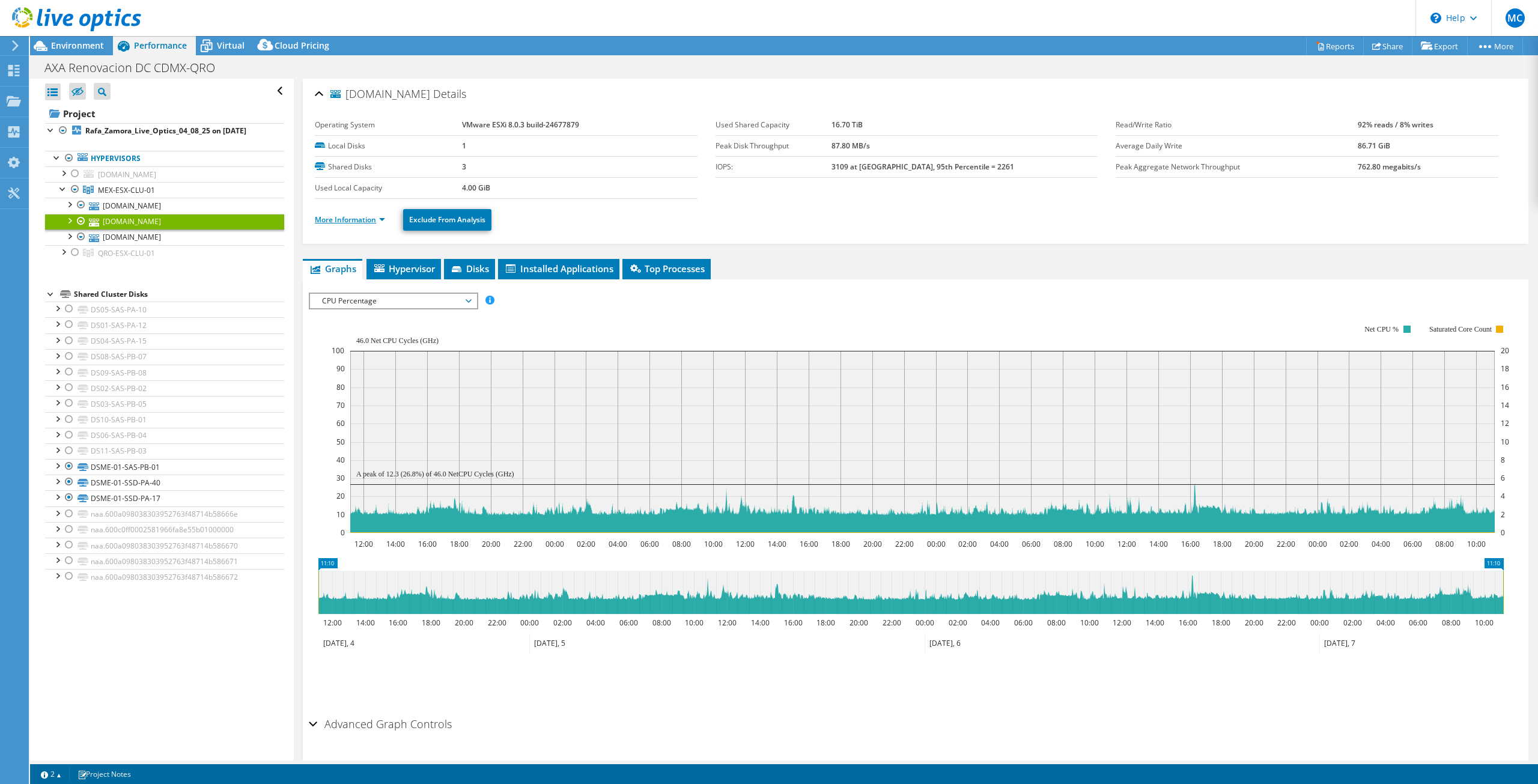
click at [363, 221] on link "More Information" at bounding box center [350, 218] width 70 height 10
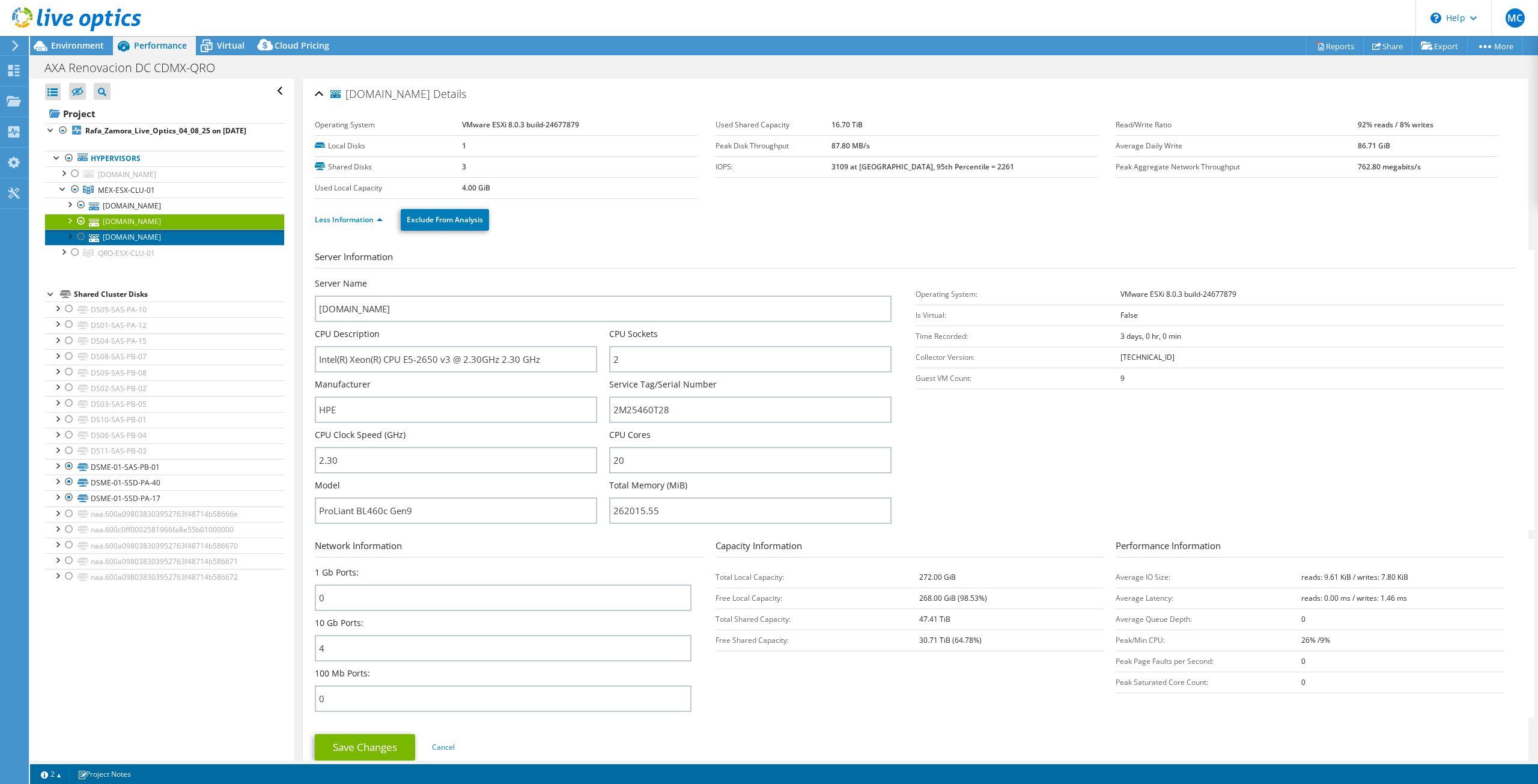
click at [223, 241] on link "[DOMAIN_NAME]" at bounding box center [165, 236] width 239 height 15
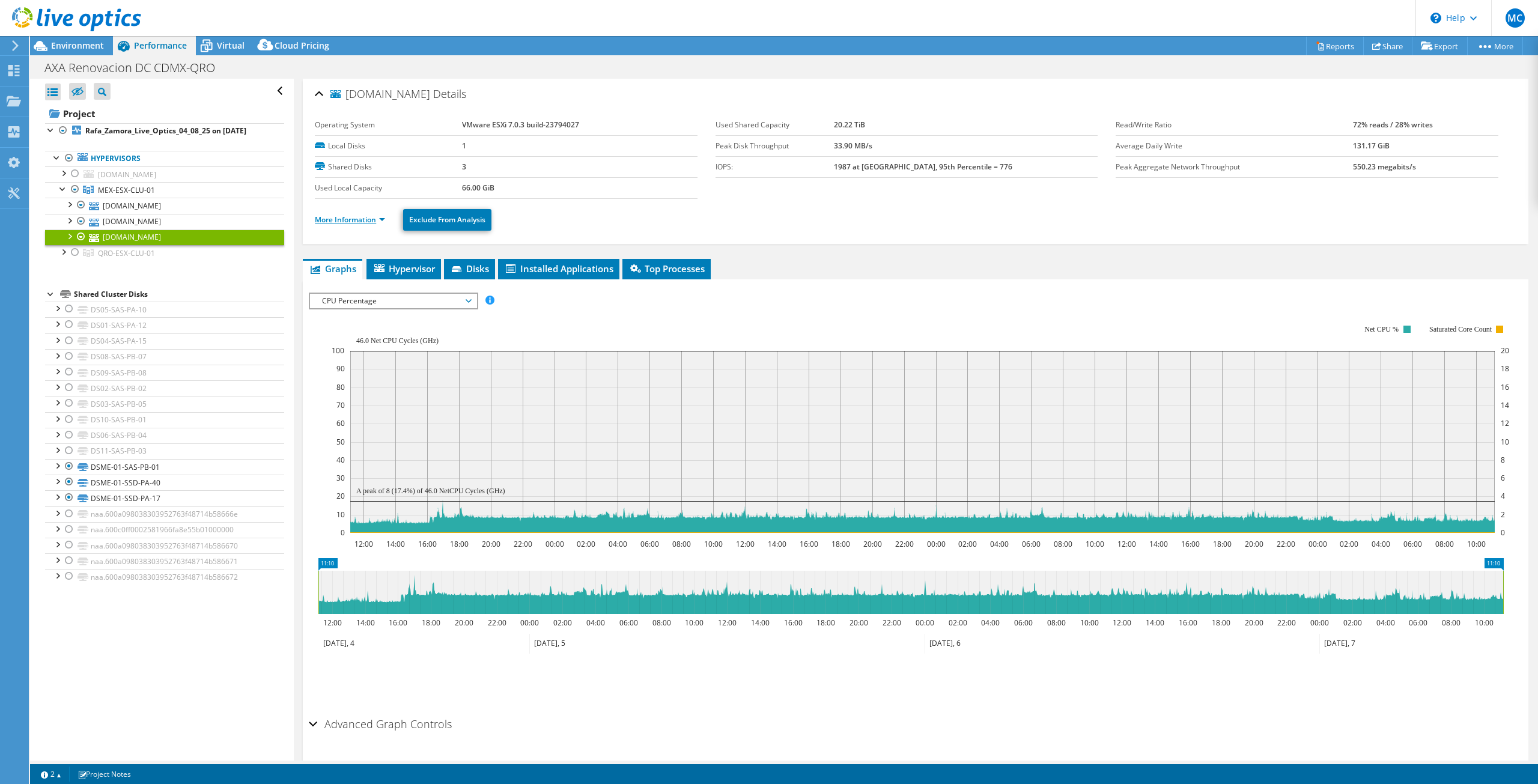
click at [352, 218] on link "More Information" at bounding box center [350, 218] width 70 height 10
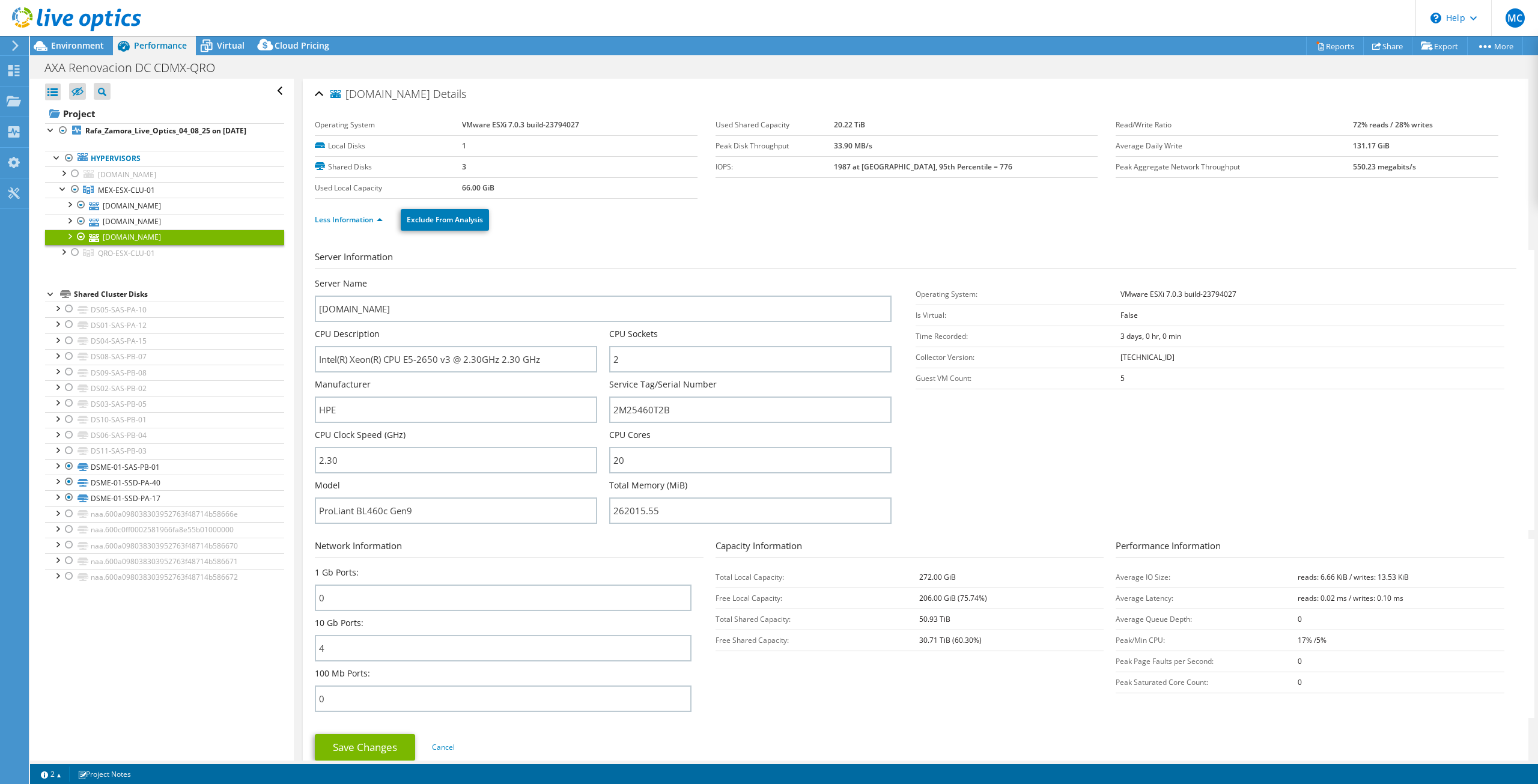
click at [316, 92] on div "[DOMAIN_NAME] Details" at bounding box center [916, 94] width 1202 height 26
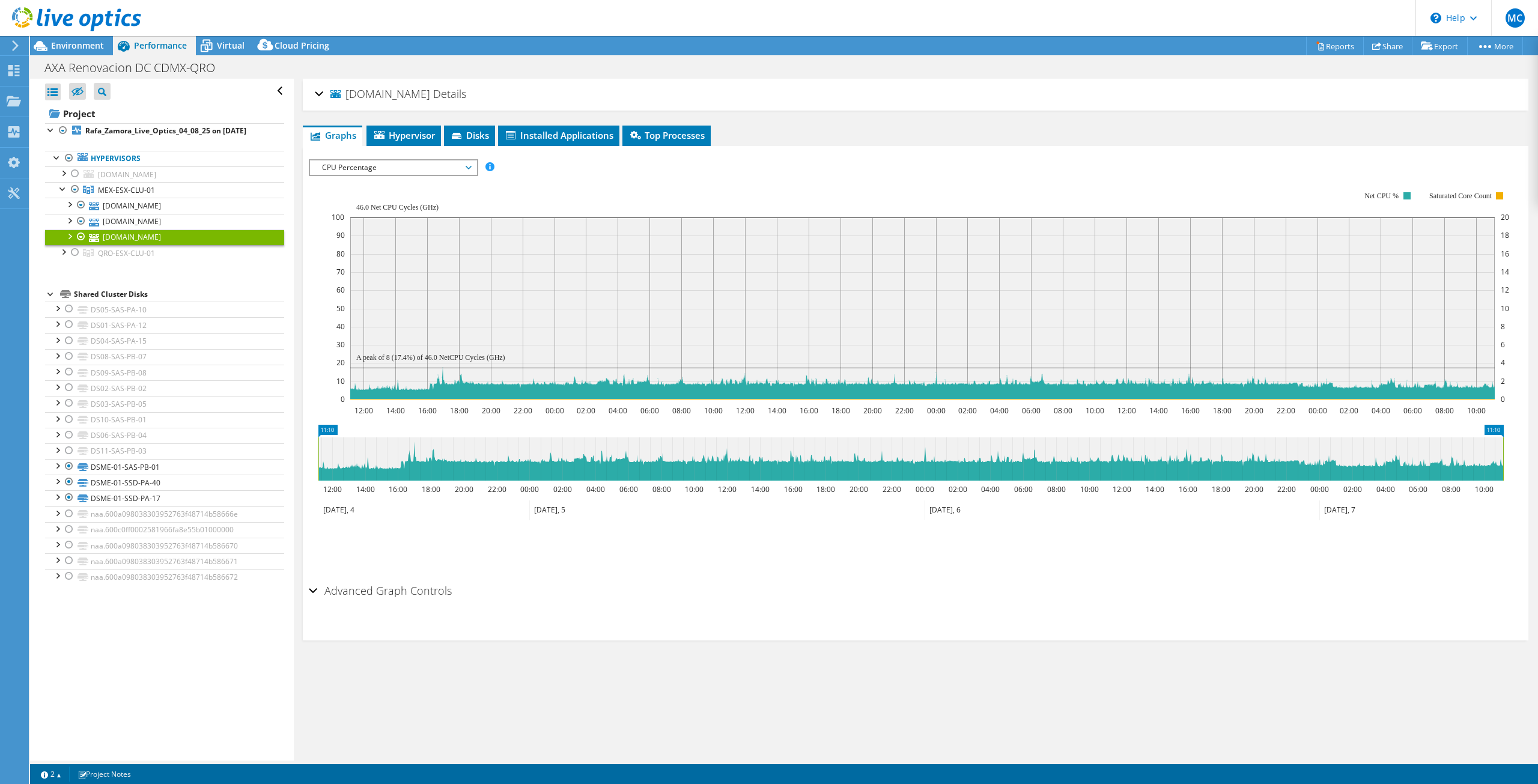
click at [399, 166] on span "CPU Percentage" at bounding box center [393, 167] width 155 height 14
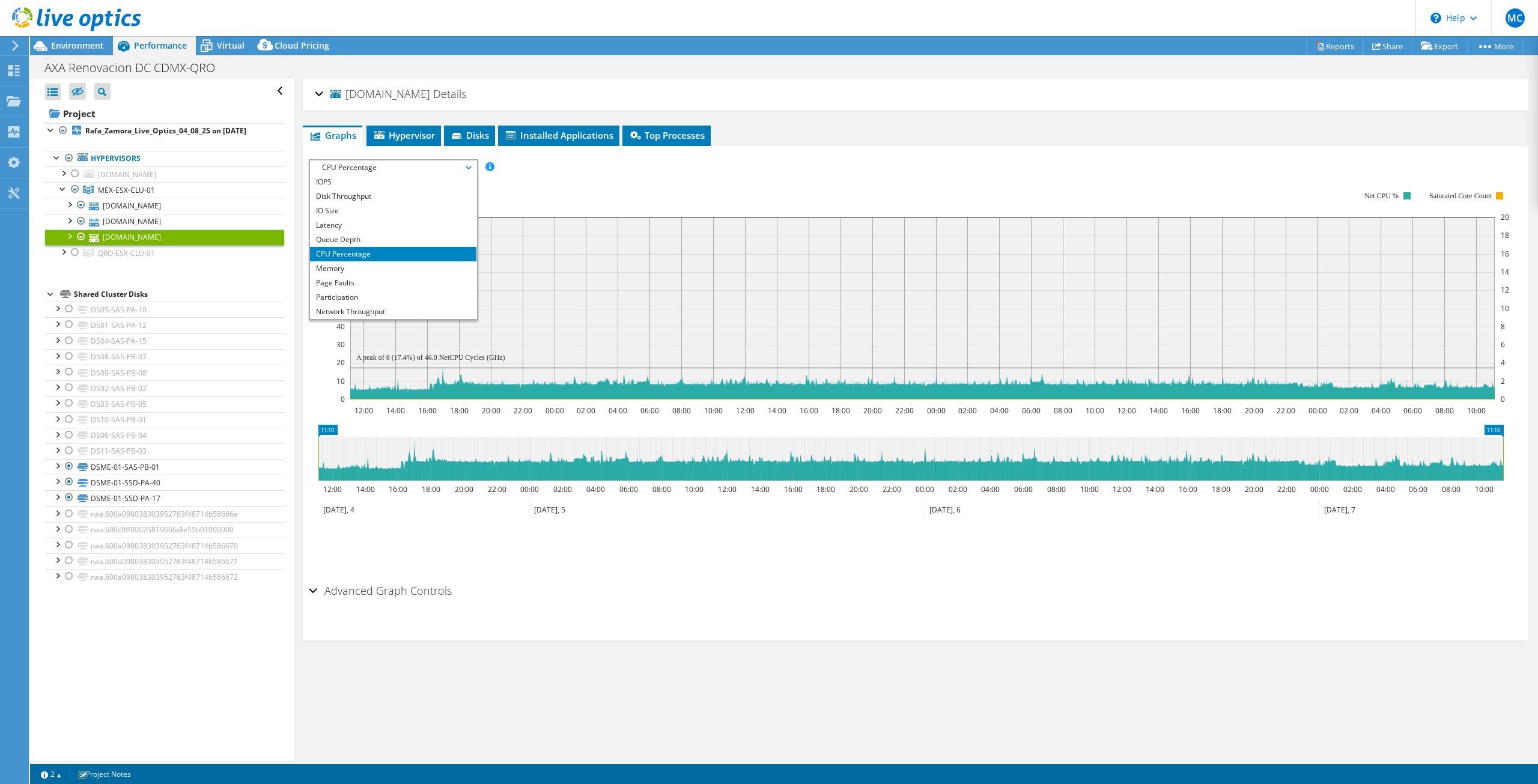
click at [354, 256] on li "CPU Percentage" at bounding box center [393, 254] width 166 height 14
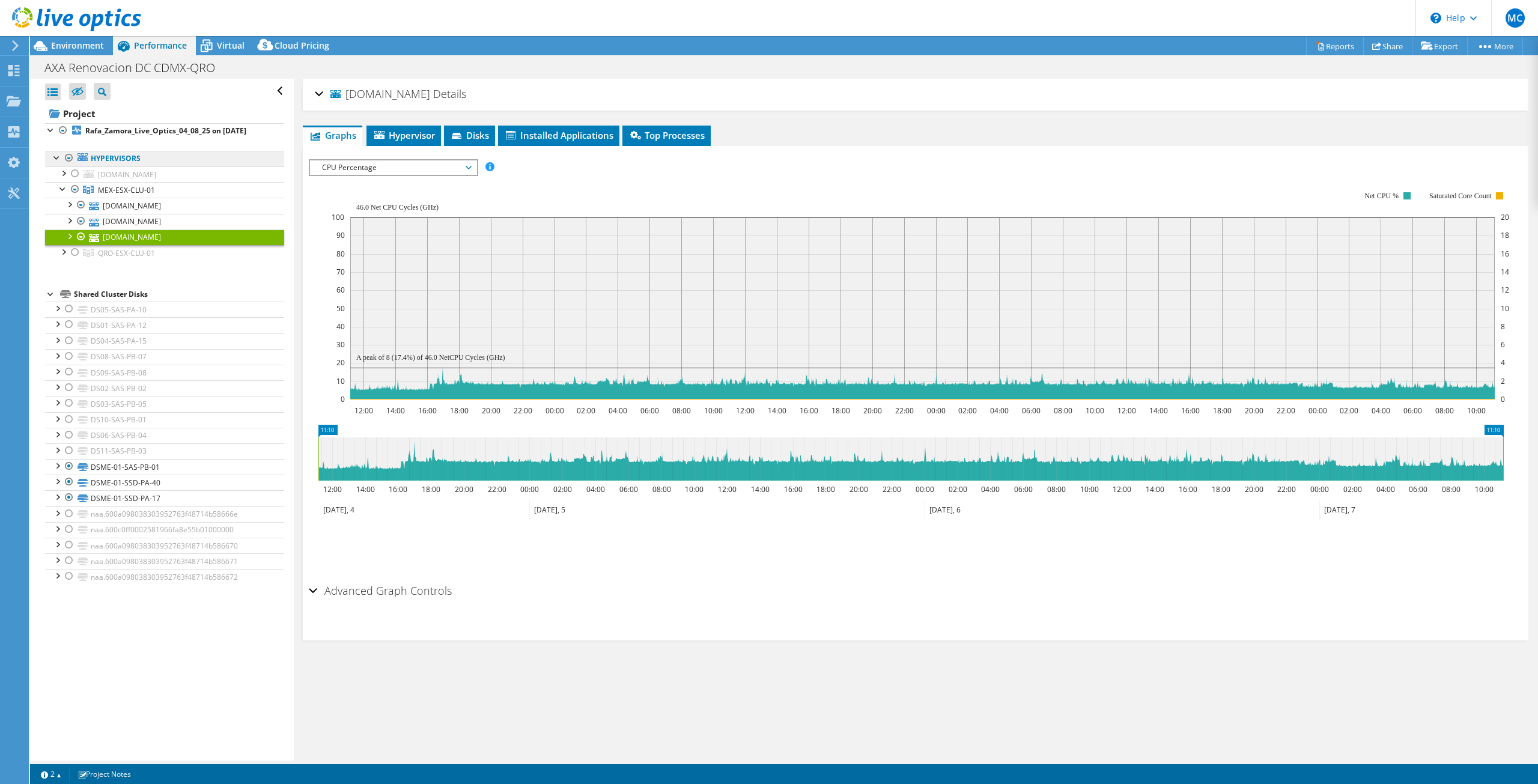
click at [97, 158] on link "Hypervisors" at bounding box center [165, 158] width 239 height 15
click at [106, 183] on link "MEX-ESX-CLU-01" at bounding box center [165, 189] width 239 height 15
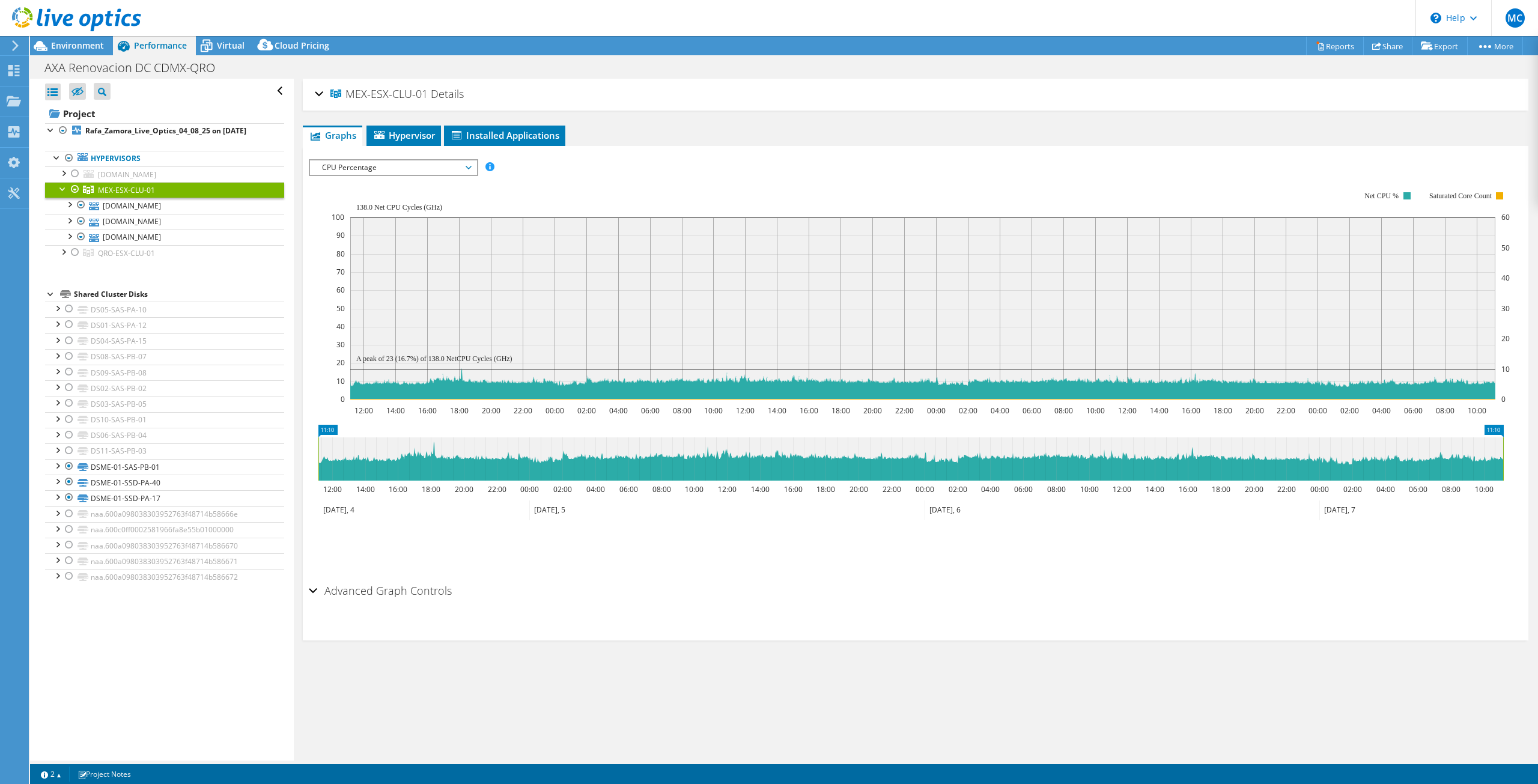
click at [385, 160] on span "CPU Percentage" at bounding box center [393, 167] width 155 height 14
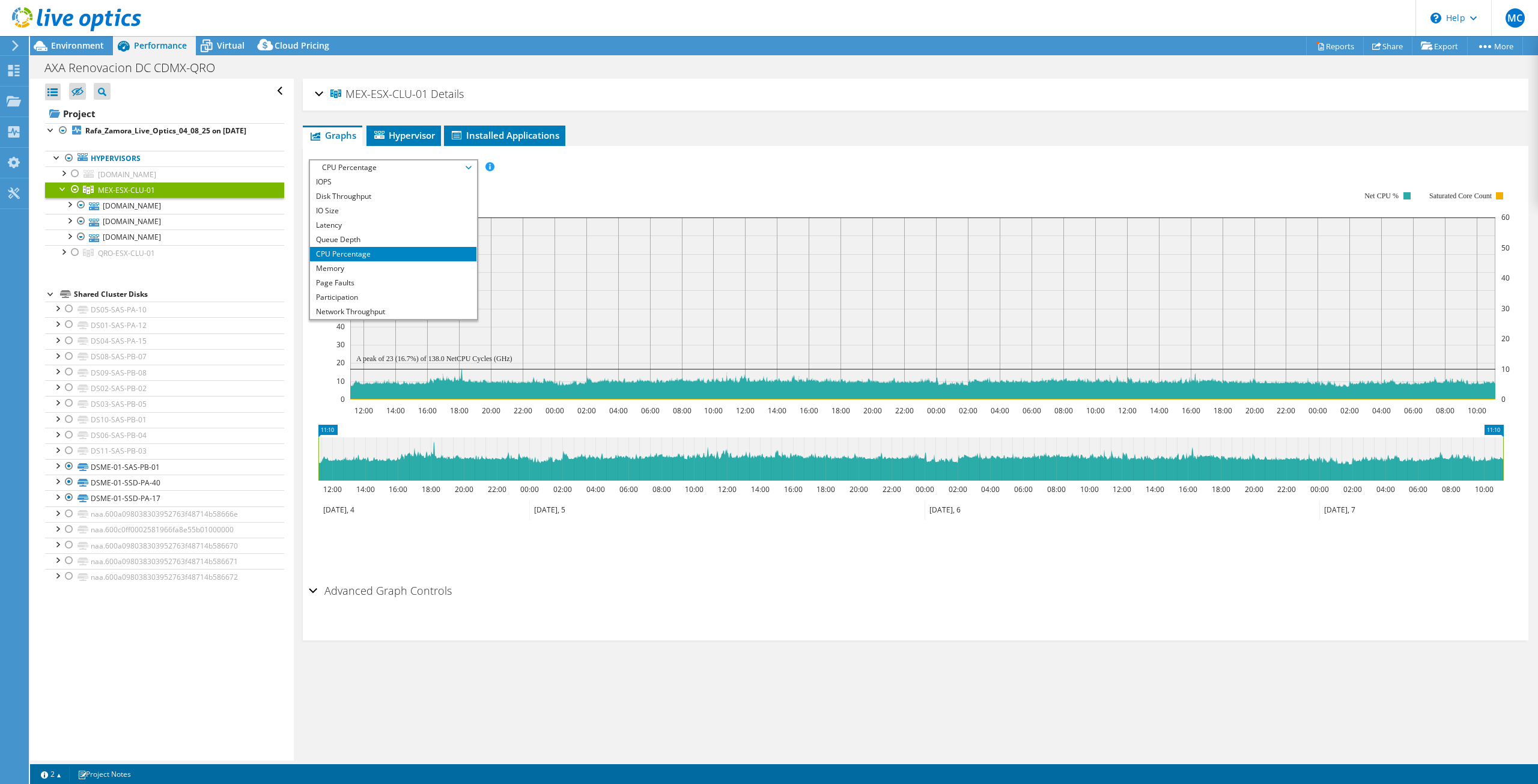
click at [385, 160] on span "CPU Percentage" at bounding box center [393, 167] width 155 height 14
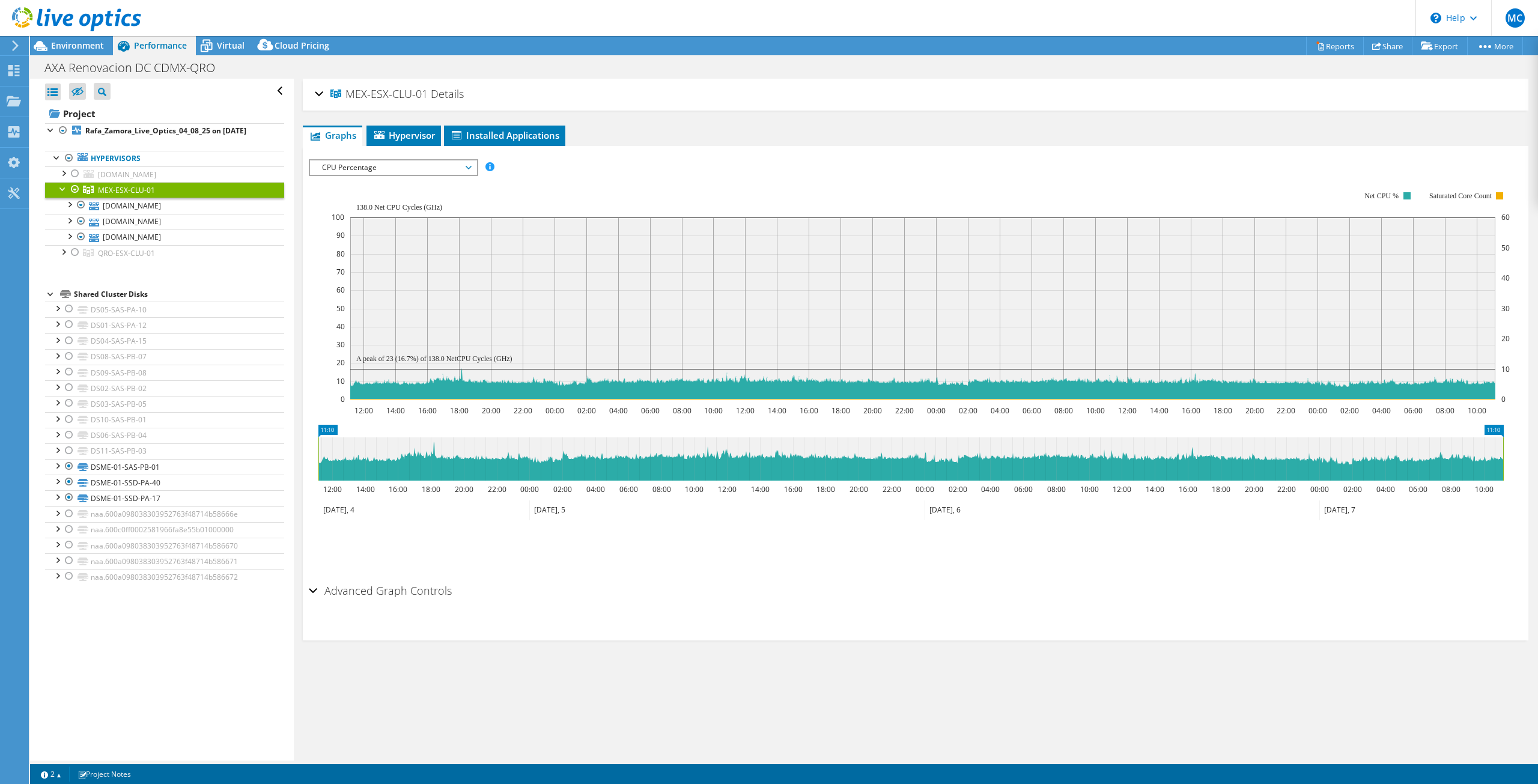
click at [319, 92] on div "MEX-ESX-CLU-01 Details" at bounding box center [916, 94] width 1202 height 26
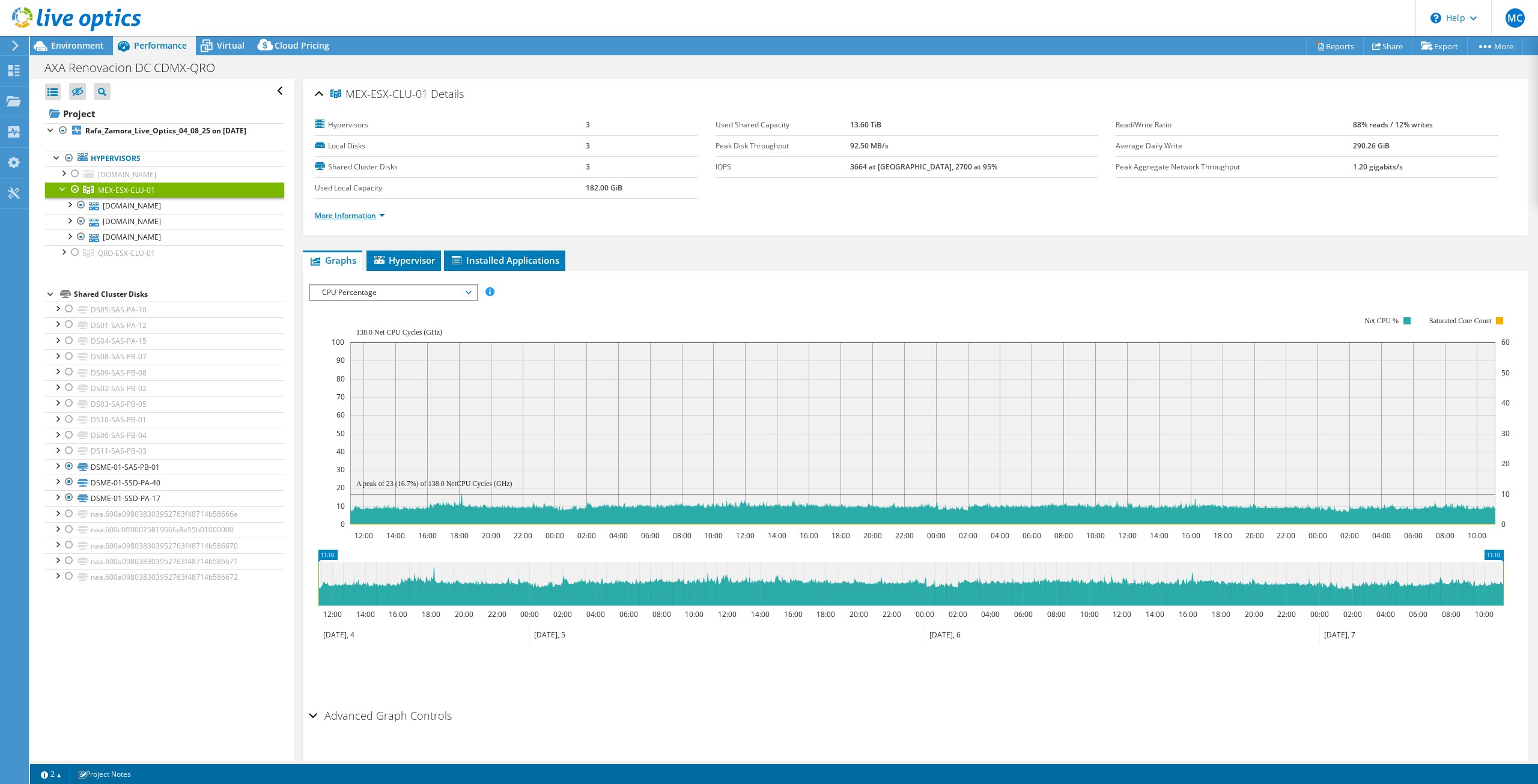
click at [357, 210] on link "More Information" at bounding box center [350, 215] width 70 height 10
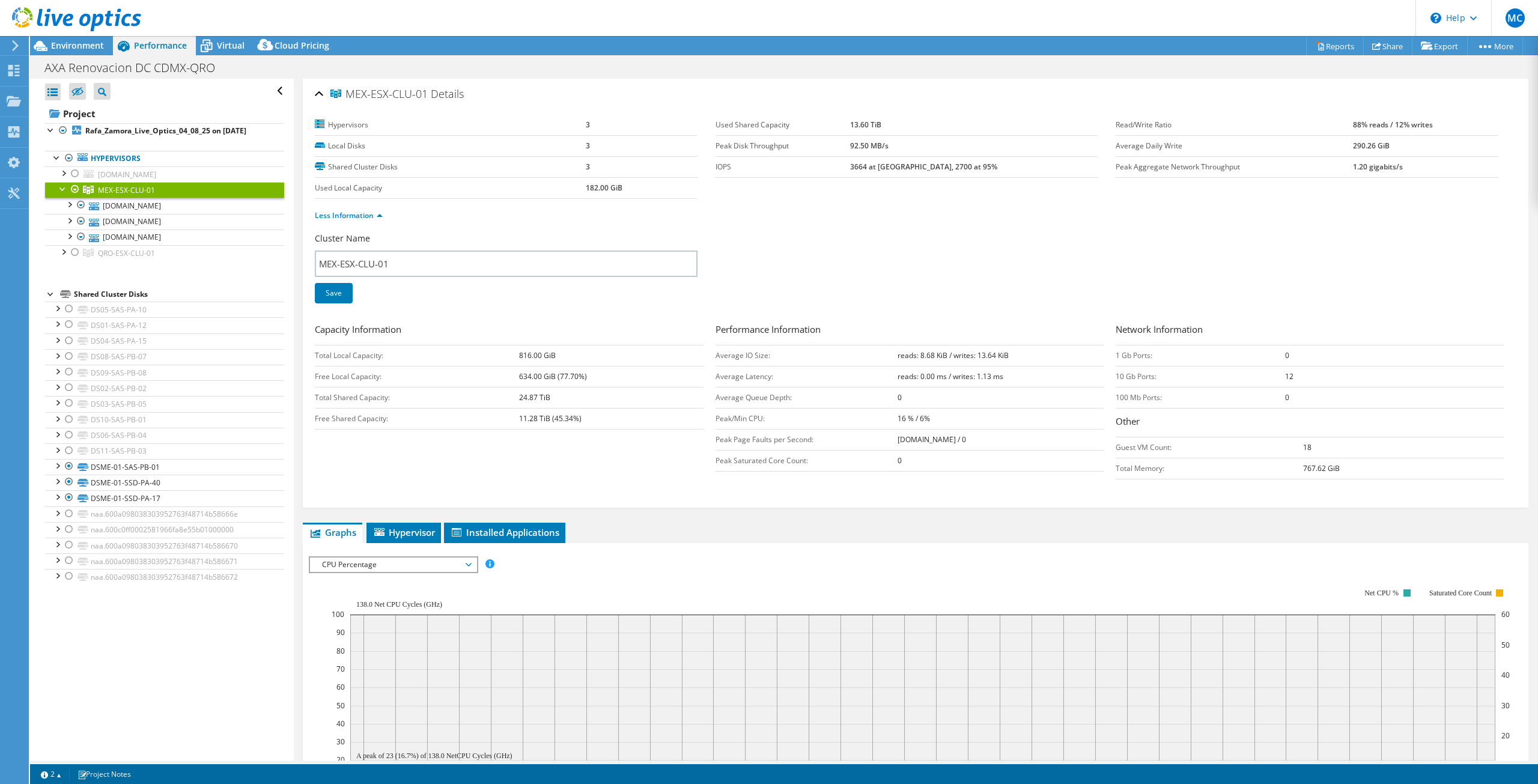
click at [898, 416] on b "16 % / 6%" at bounding box center [914, 418] width 32 height 10
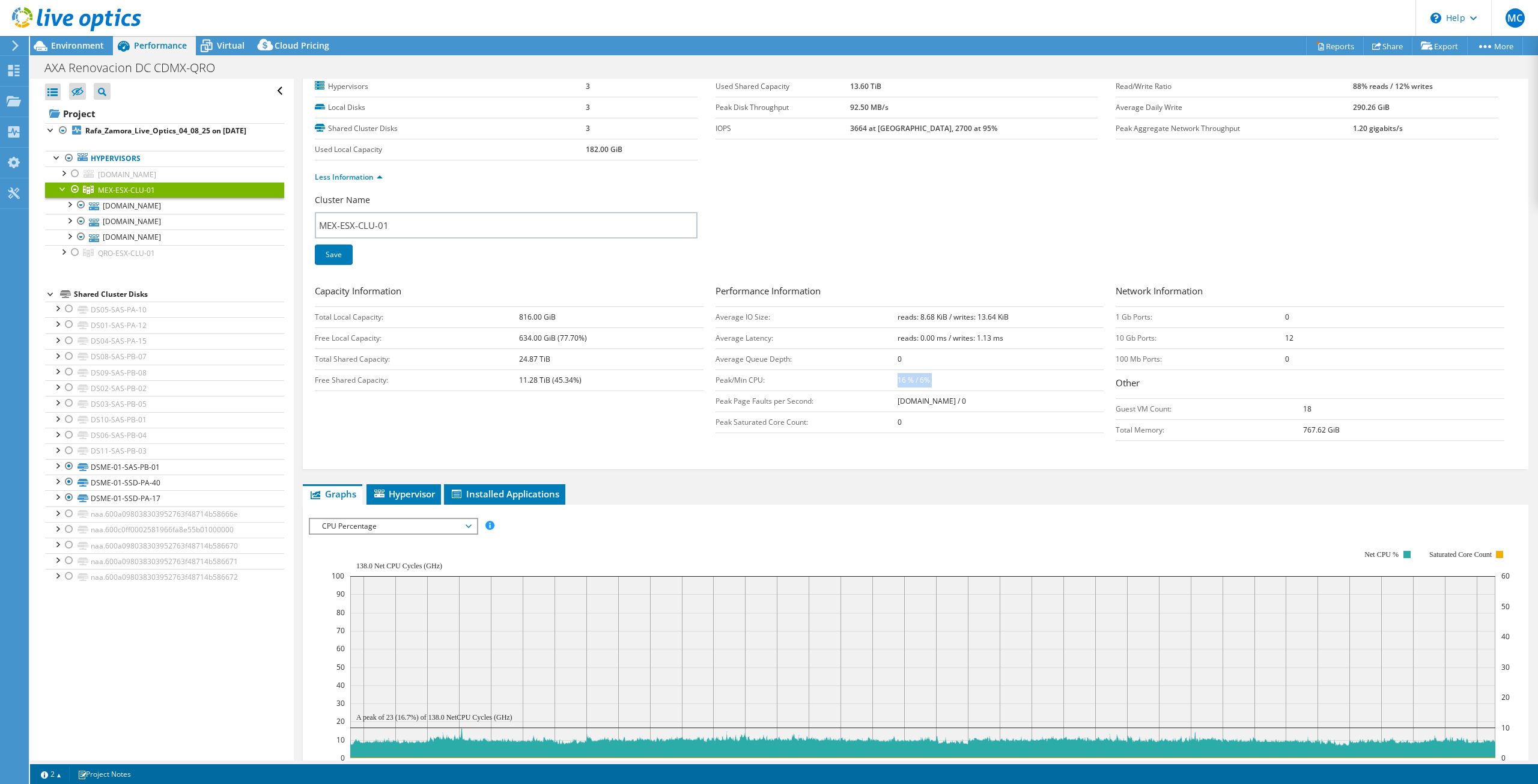
scroll to position [51, 0]
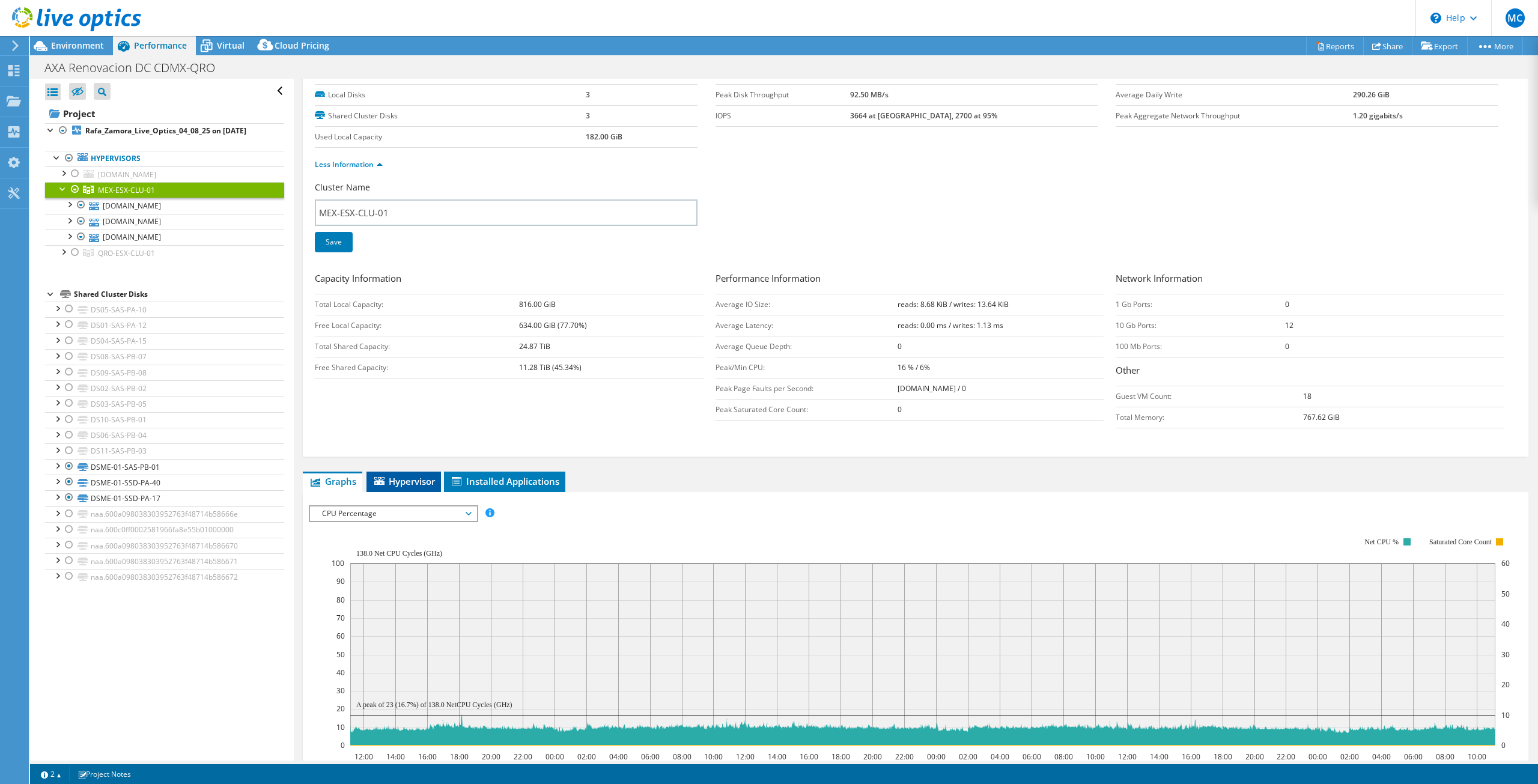
click at [428, 475] on span "Hypervisor" at bounding box center [403, 480] width 62 height 12
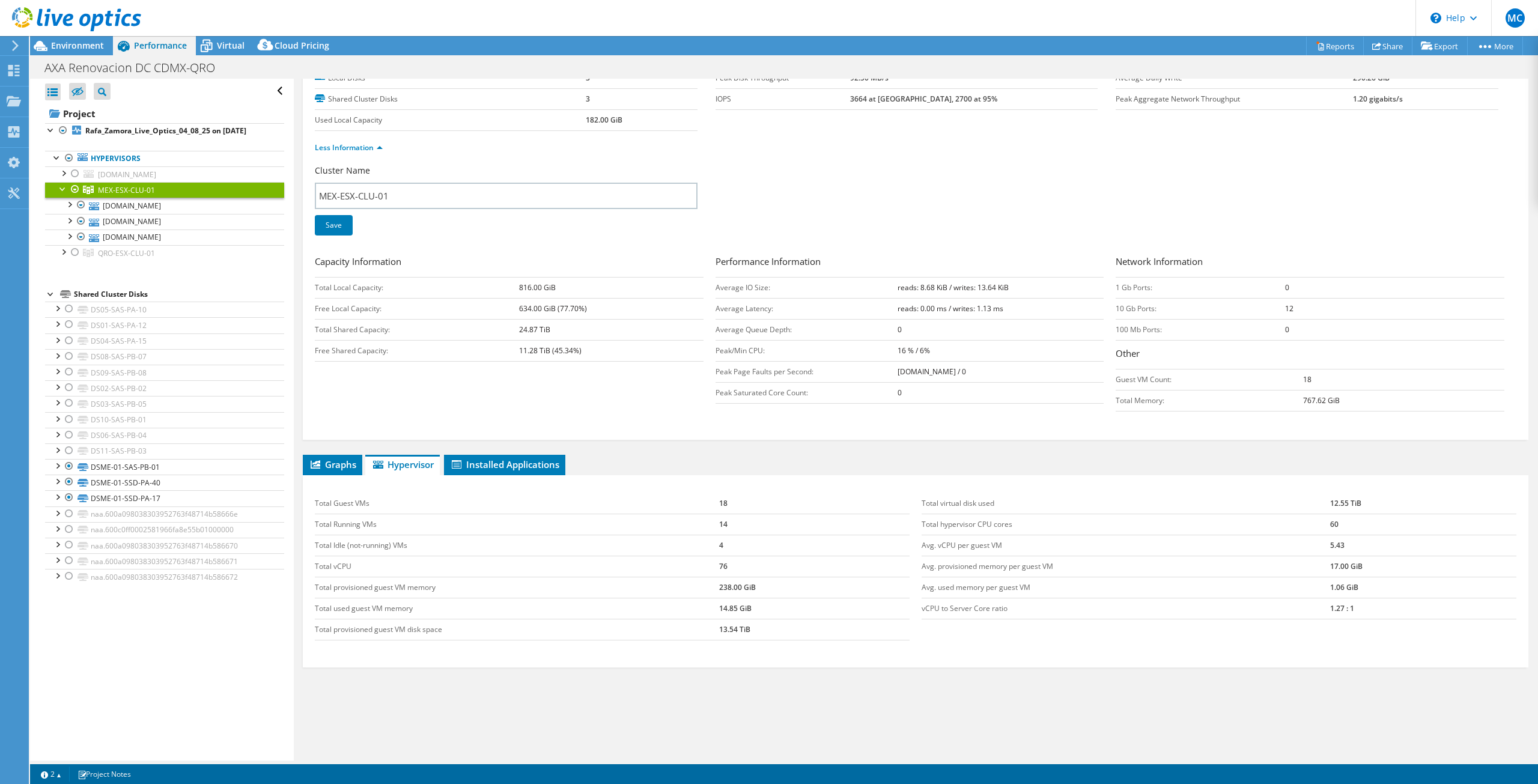
scroll to position [81, 0]
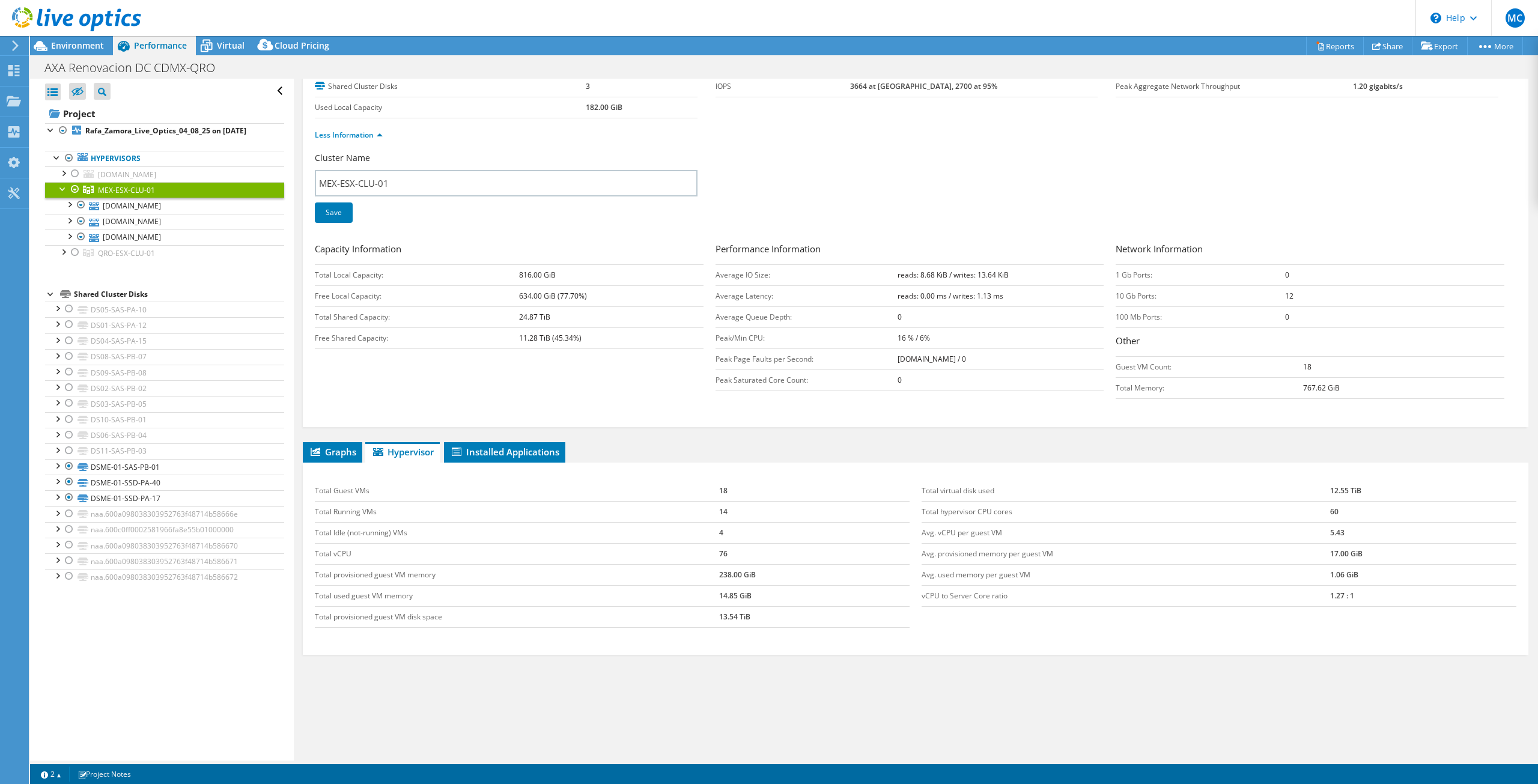
click at [982, 502] on td "Total hypervisor CPU cores" at bounding box center [1126, 511] width 408 height 21
drag, startPoint x: 982, startPoint y: 502, endPoint x: 978, endPoint y: 509, distance: 8.1
click at [979, 506] on td "Total hypervisor CPU cores" at bounding box center [1126, 511] width 408 height 21
click at [978, 509] on td "Total hypervisor CPU cores" at bounding box center [1126, 511] width 408 height 21
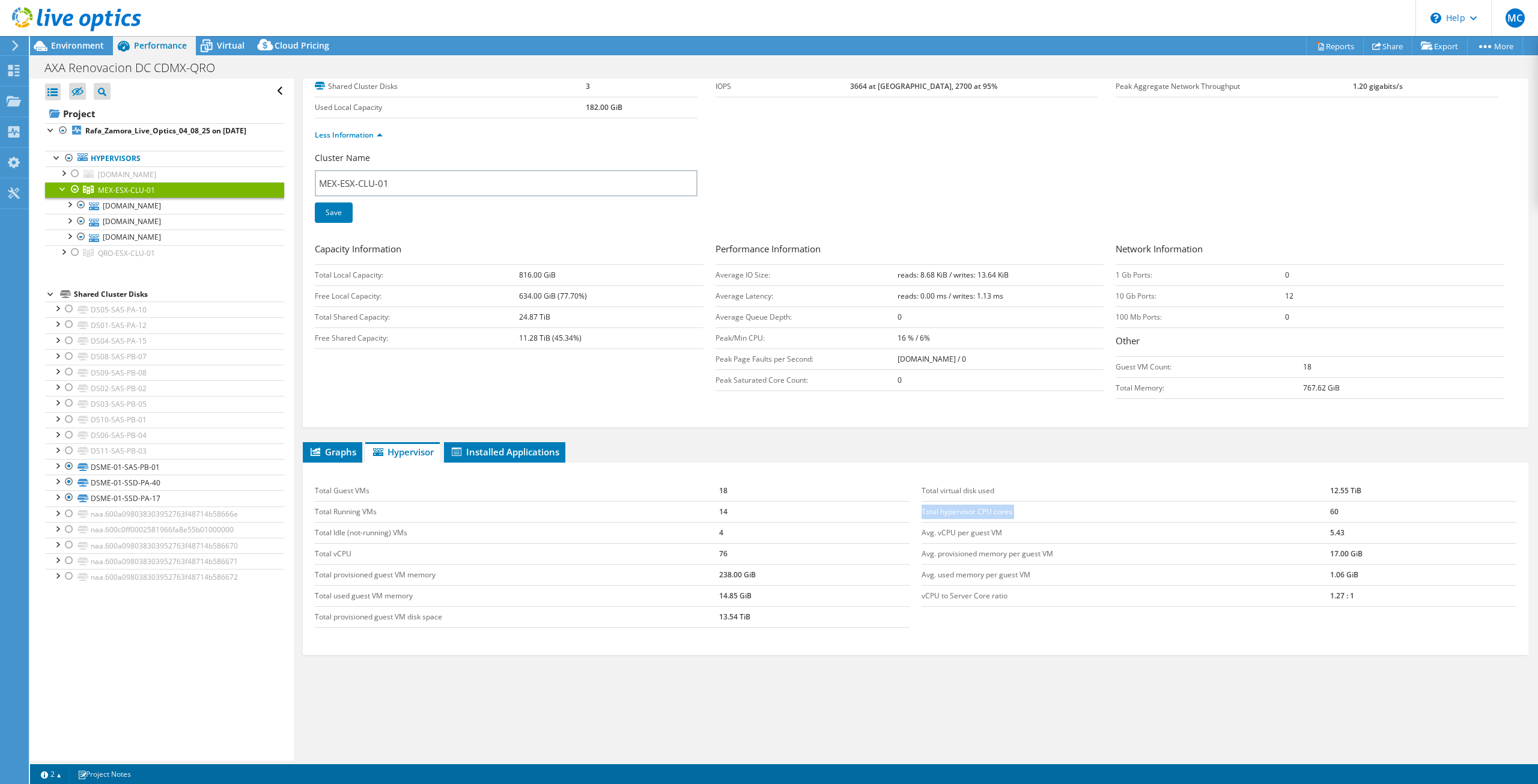
click at [978, 509] on td "Total hypervisor CPU cores" at bounding box center [1126, 511] width 408 height 21
drag, startPoint x: 1328, startPoint y: 511, endPoint x: 1300, endPoint y: 512, distance: 28.0
click at [1300, 512] on tr "Total hypervisor CPU cores 60" at bounding box center [1219, 511] width 595 height 21
drag, startPoint x: 1322, startPoint y: 530, endPoint x: 1338, endPoint y: 529, distance: 16.0
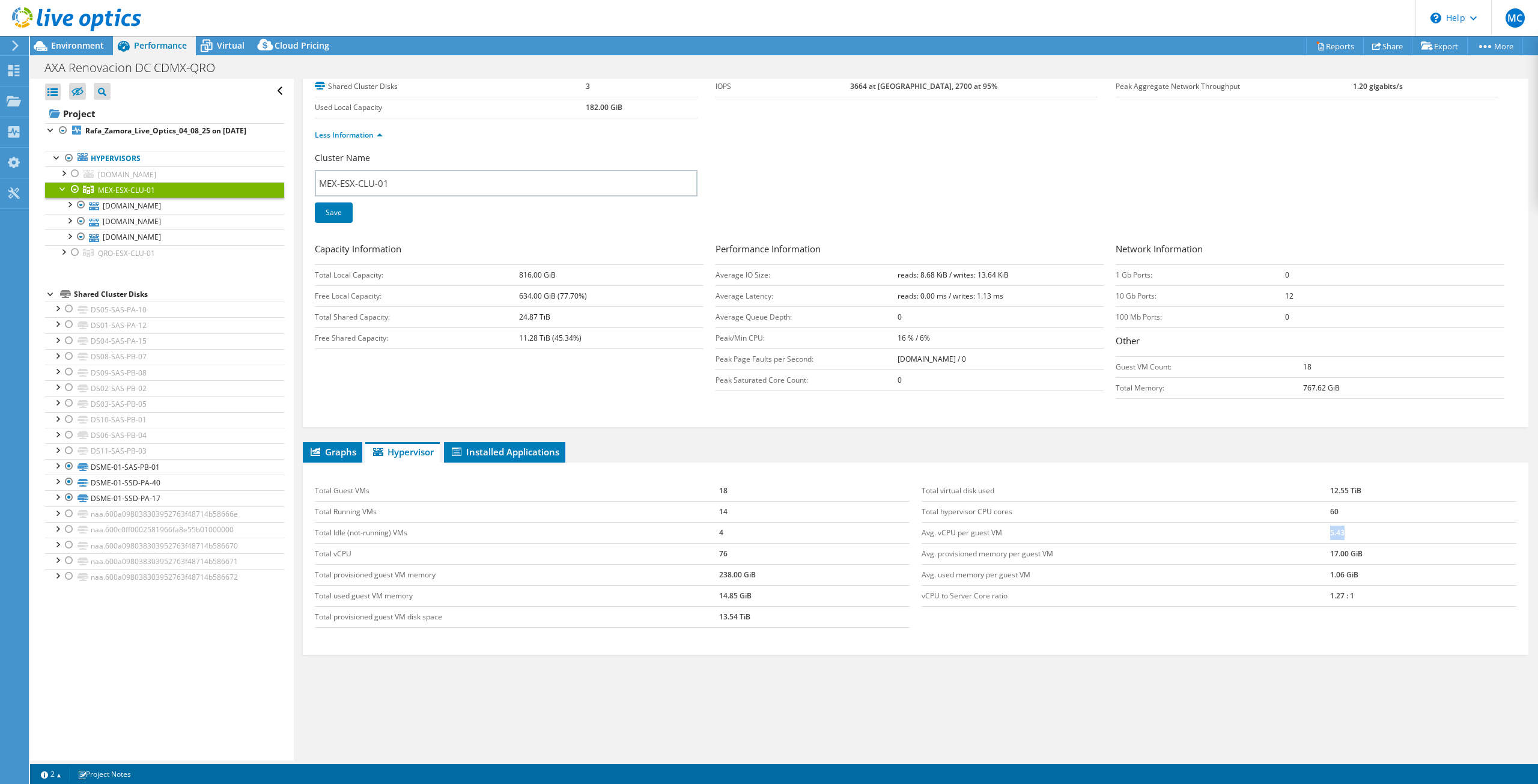
click at [1338, 529] on tr "Avg. vCPU per guest VM 5.43" at bounding box center [1219, 531] width 595 height 21
drag, startPoint x: 1342, startPoint y: 591, endPoint x: 1311, endPoint y: 592, distance: 31.0
click at [1311, 592] on tr "vCPU to Server Core ratio 1.27 : 1" at bounding box center [1219, 595] width 595 height 21
click at [1331, 587] on td "1.27 : 1" at bounding box center [1423, 595] width 186 height 21
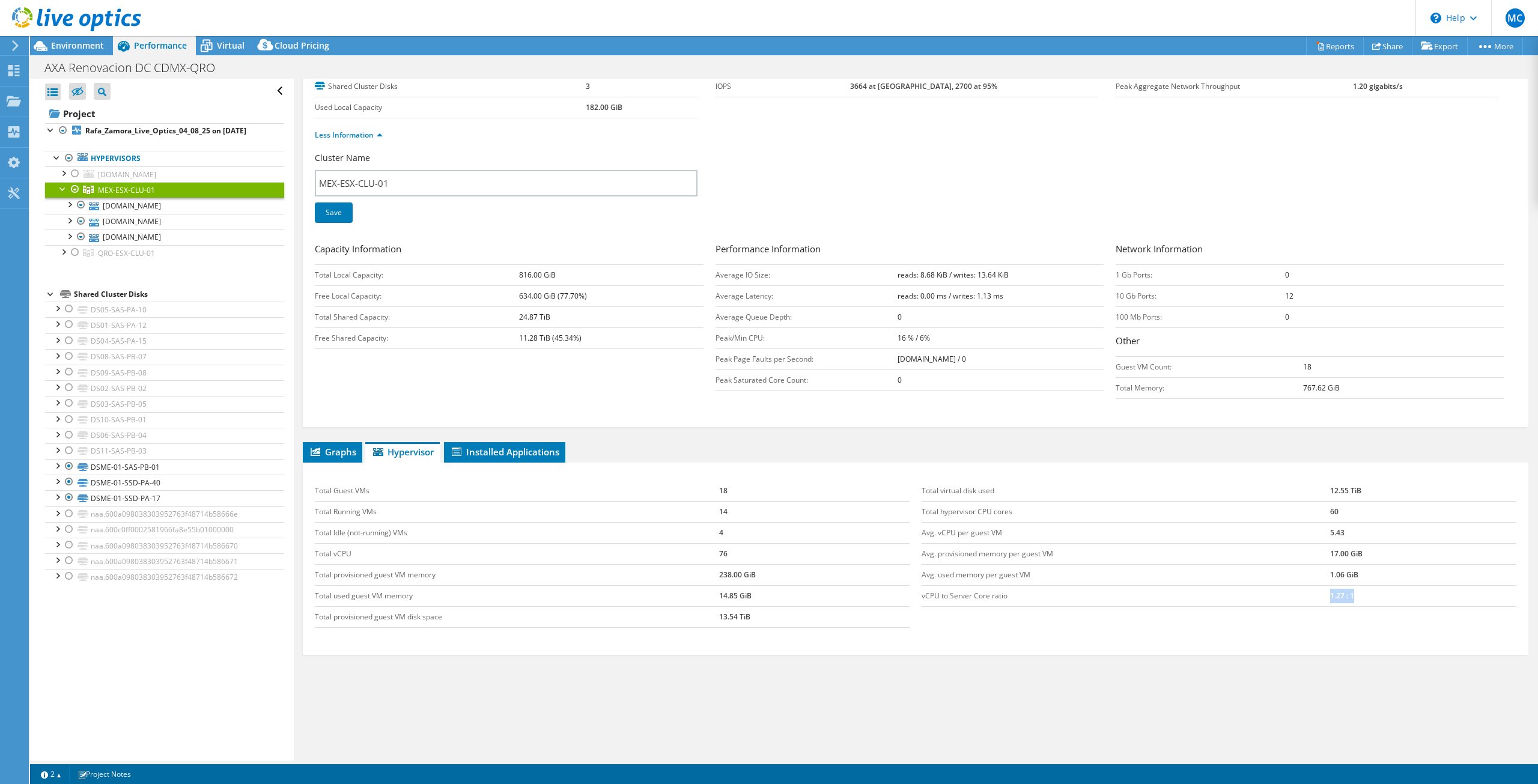
click at [1331, 587] on td "1.27 : 1" at bounding box center [1423, 595] width 186 height 21
drag, startPoint x: 712, startPoint y: 554, endPoint x: 727, endPoint y: 553, distance: 15.0
click at [727, 553] on tr "Total vCPU 76" at bounding box center [612, 553] width 595 height 21
